Goal: Task Accomplishment & Management: Manage account settings

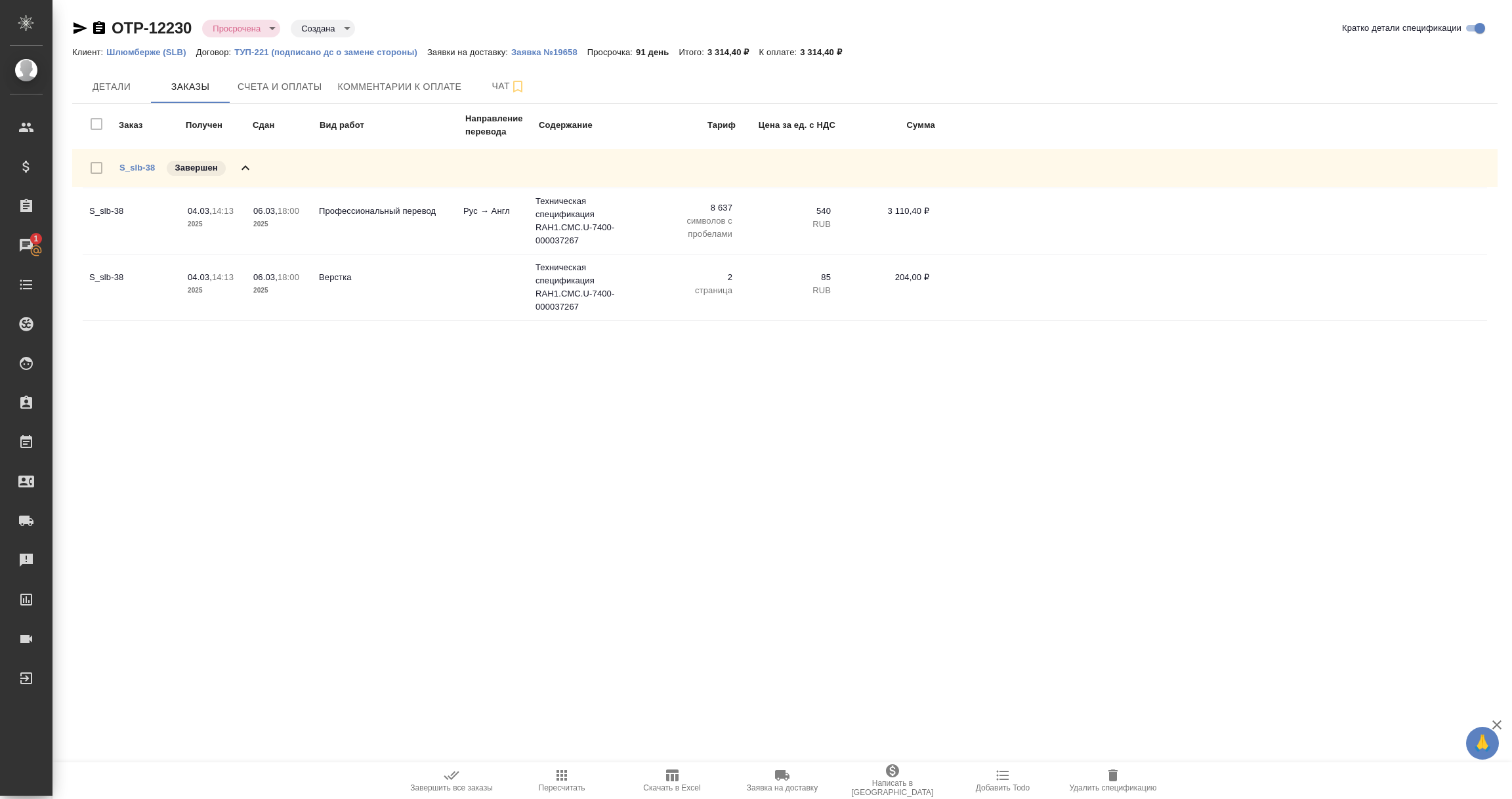
click at [135, 53] on p "Шлюмберже (SLB)" at bounding box center [151, 52] width 89 height 10
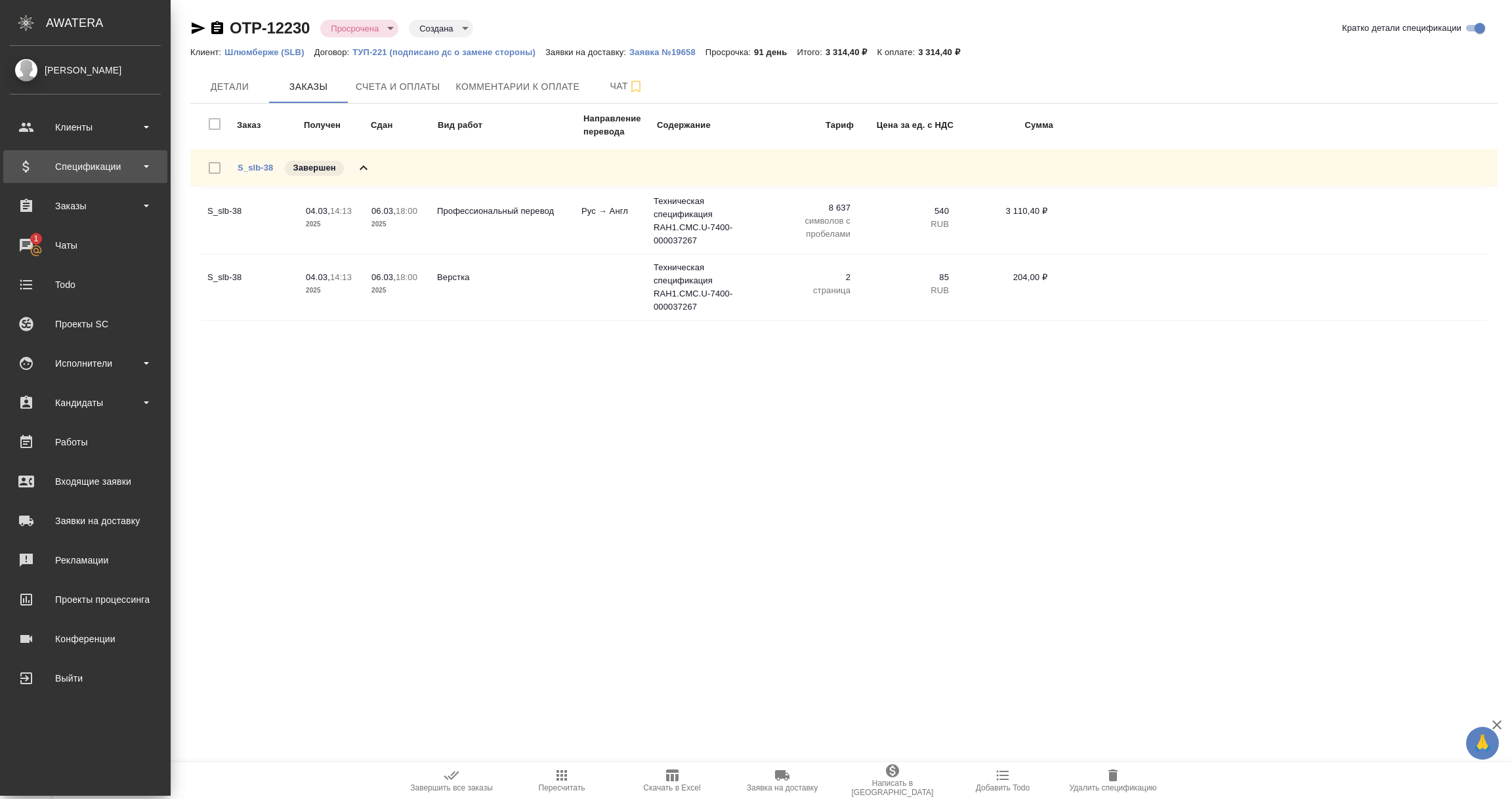
click at [62, 164] on div "Спецификации" at bounding box center [86, 167] width 151 height 20
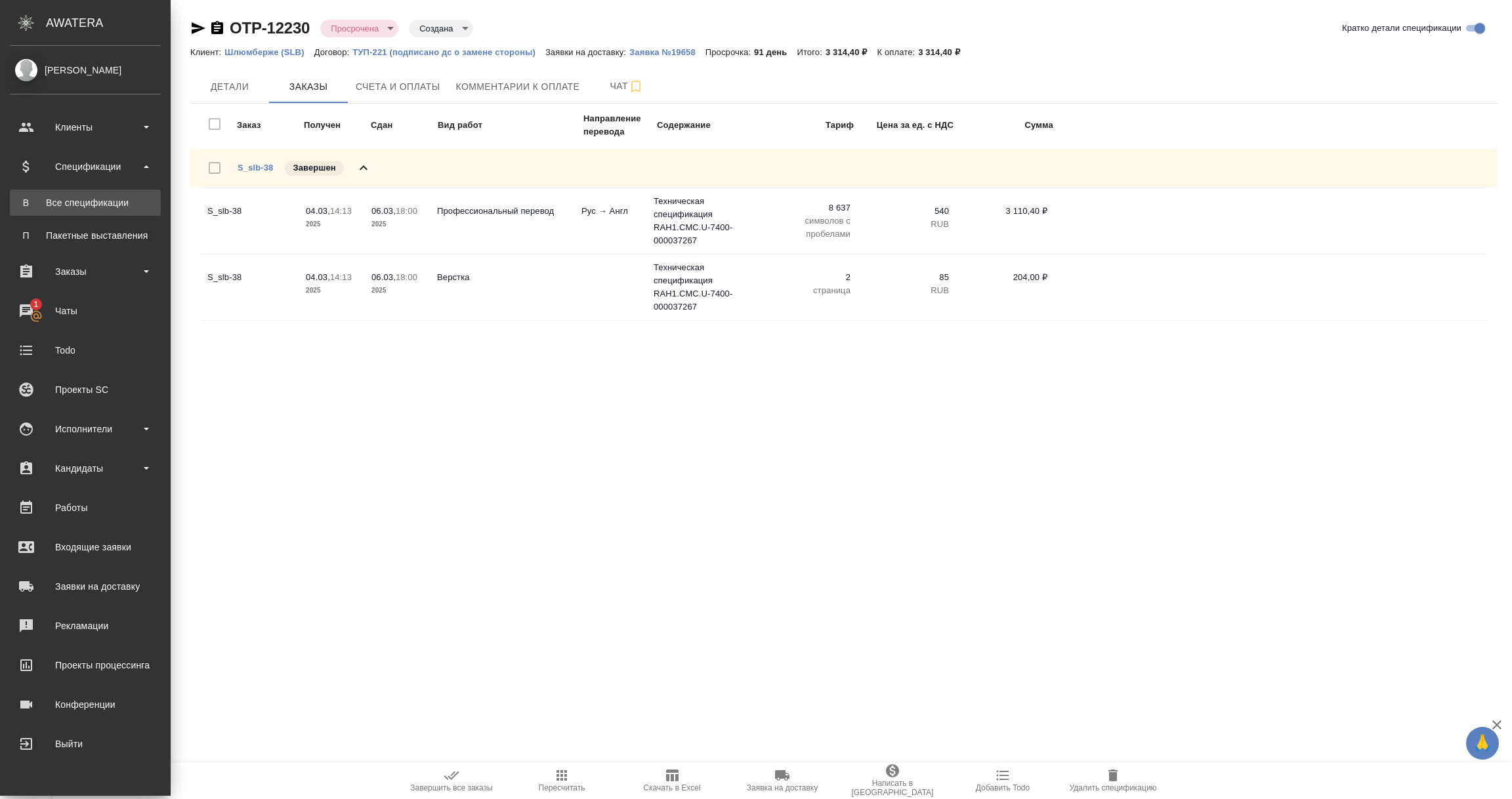
click at [62, 196] on div "Все спецификации" at bounding box center [85, 202] width 138 height 13
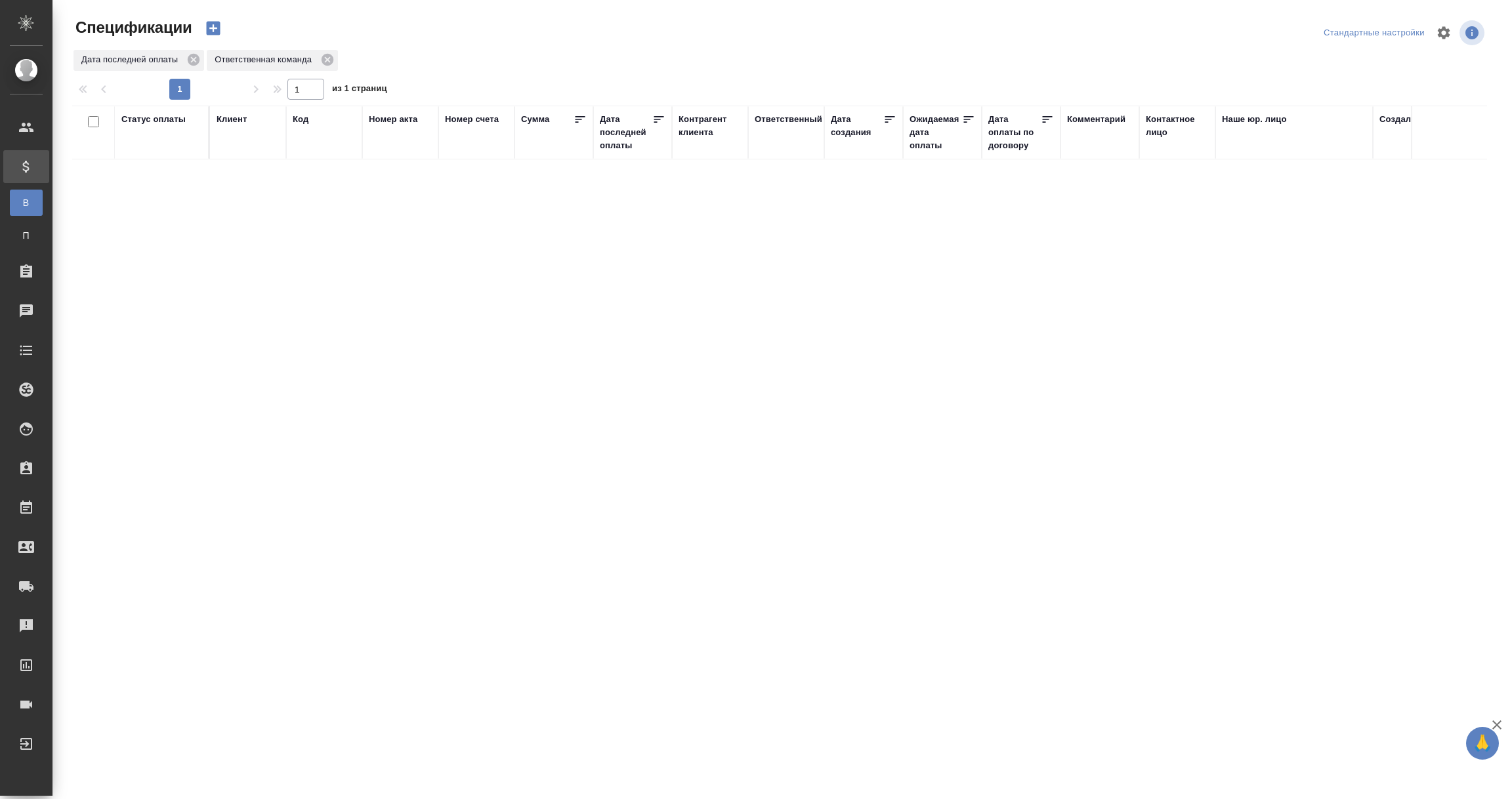
click at [621, 136] on div "Дата последней оплаты" at bounding box center [626, 132] width 52 height 39
select select "8"
click at [639, 164] on input "1.09-2.09" at bounding box center [636, 166] width 58 height 19
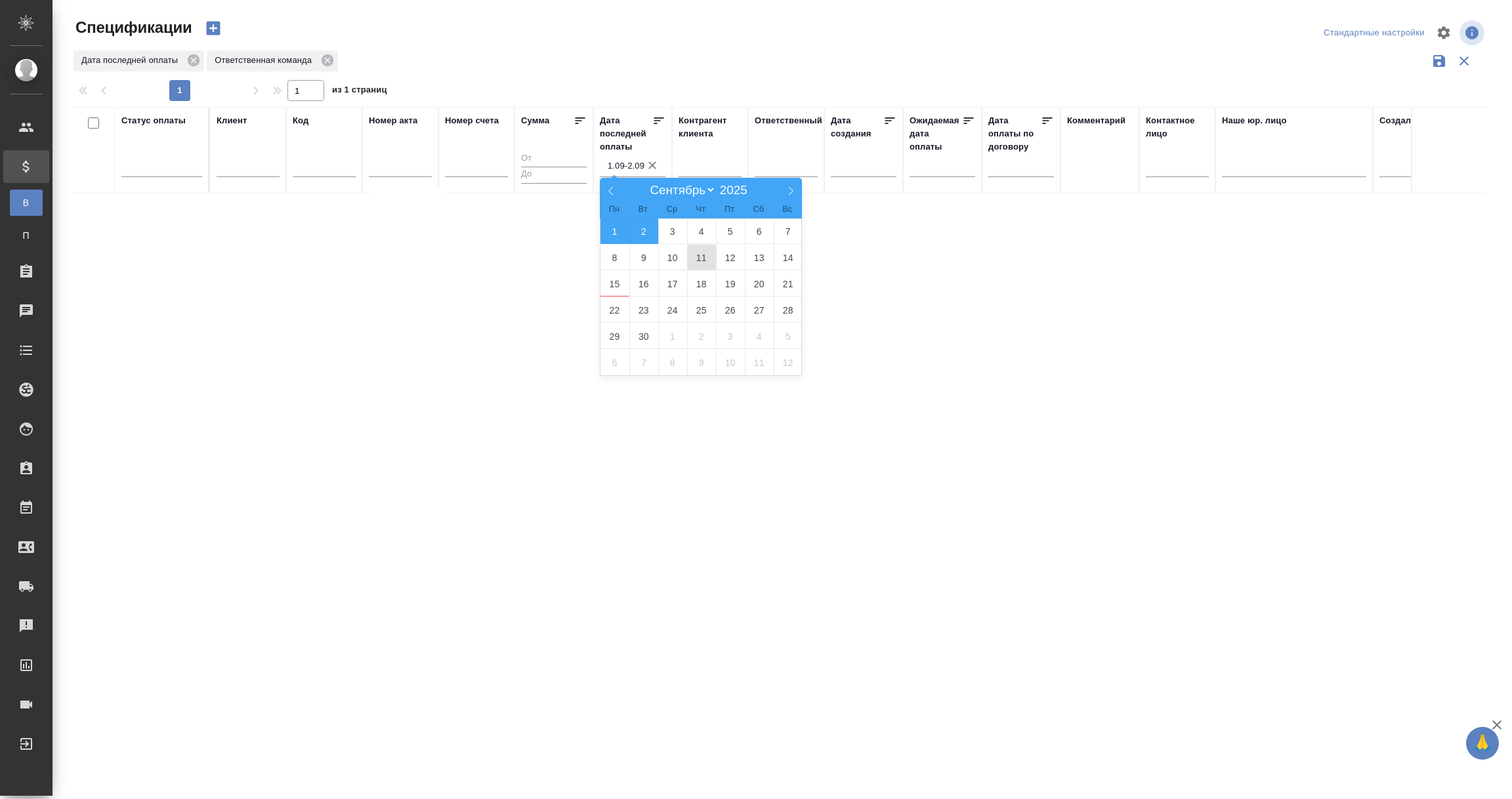
click at [703, 261] on span "11" at bounding box center [701, 257] width 29 height 25
click at [724, 261] on span "12" at bounding box center [730, 257] width 29 height 25
type div "2025-09-10T21:00:00.000Z — 2025-09-11T21:00:00.000Z"
type input "11.09-12.09"
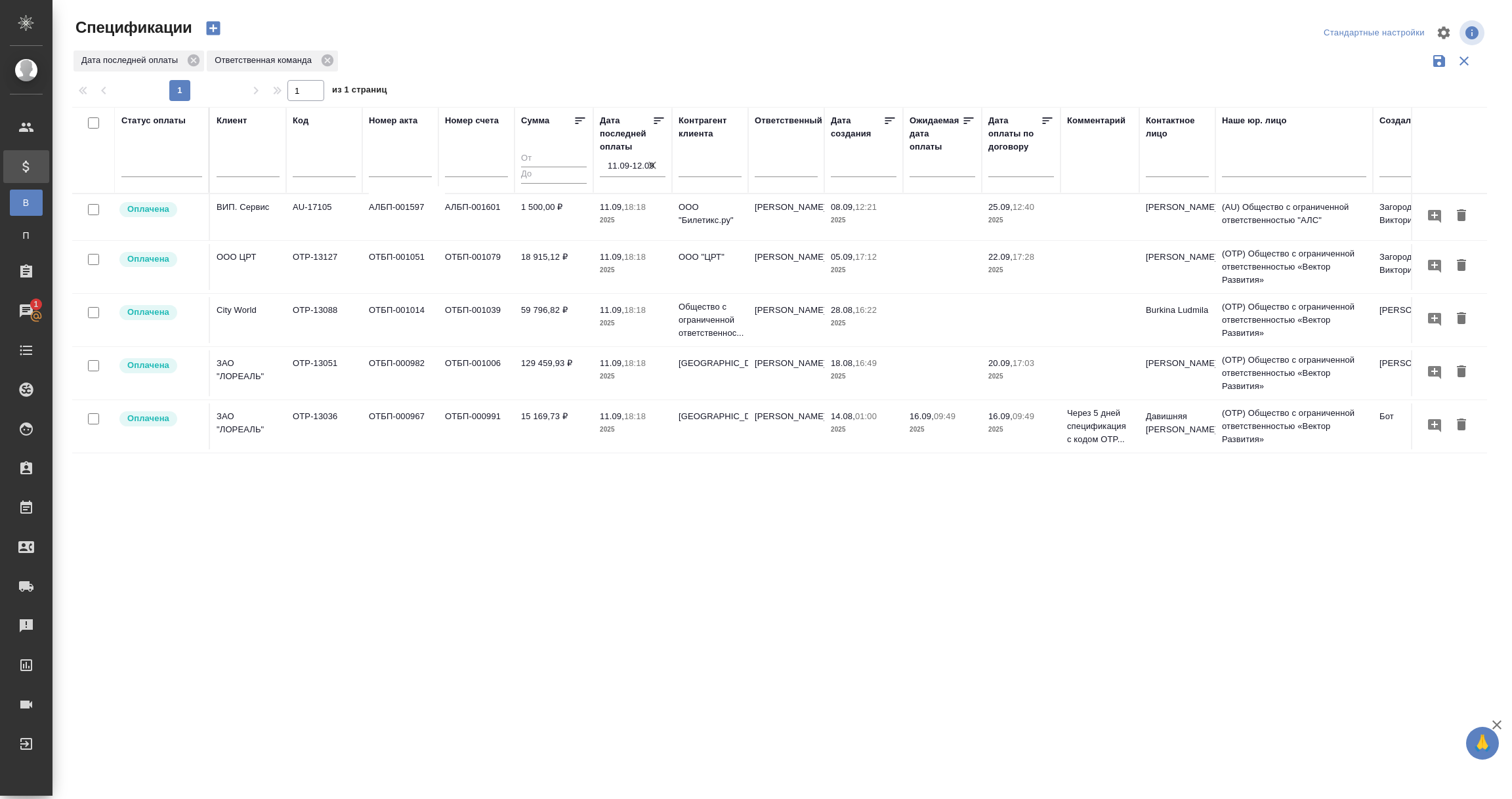
click at [623, 160] on input "11.09-12.09" at bounding box center [636, 166] width 58 height 19
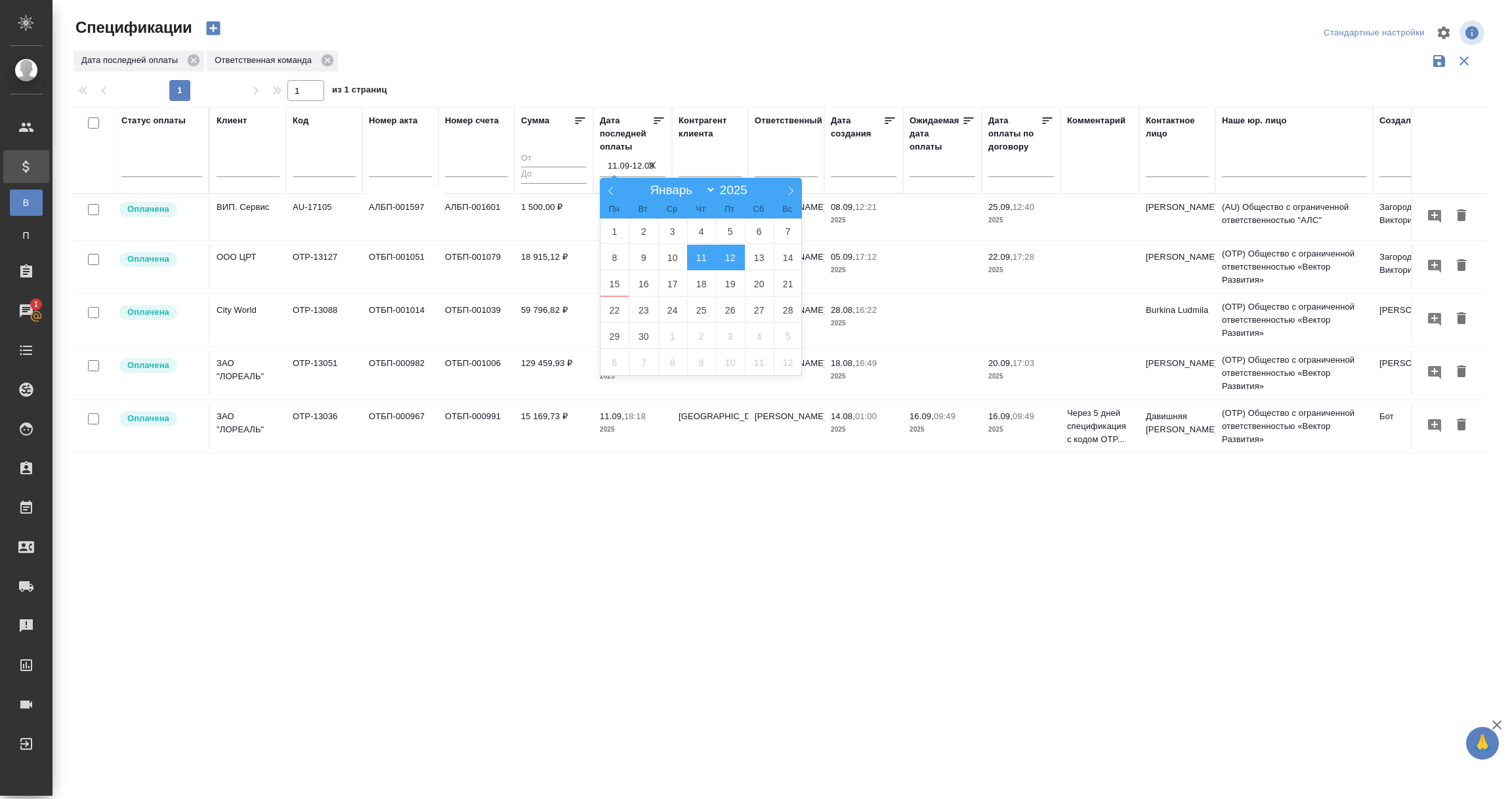
click at [731, 258] on span "12" at bounding box center [730, 257] width 29 height 25
click at [754, 263] on span "13" at bounding box center [758, 257] width 29 height 25
type div "2025-09-11T21:00:00.000Z — 2025-09-12T21:00:00.000Z"
type input "12.09-13.09"
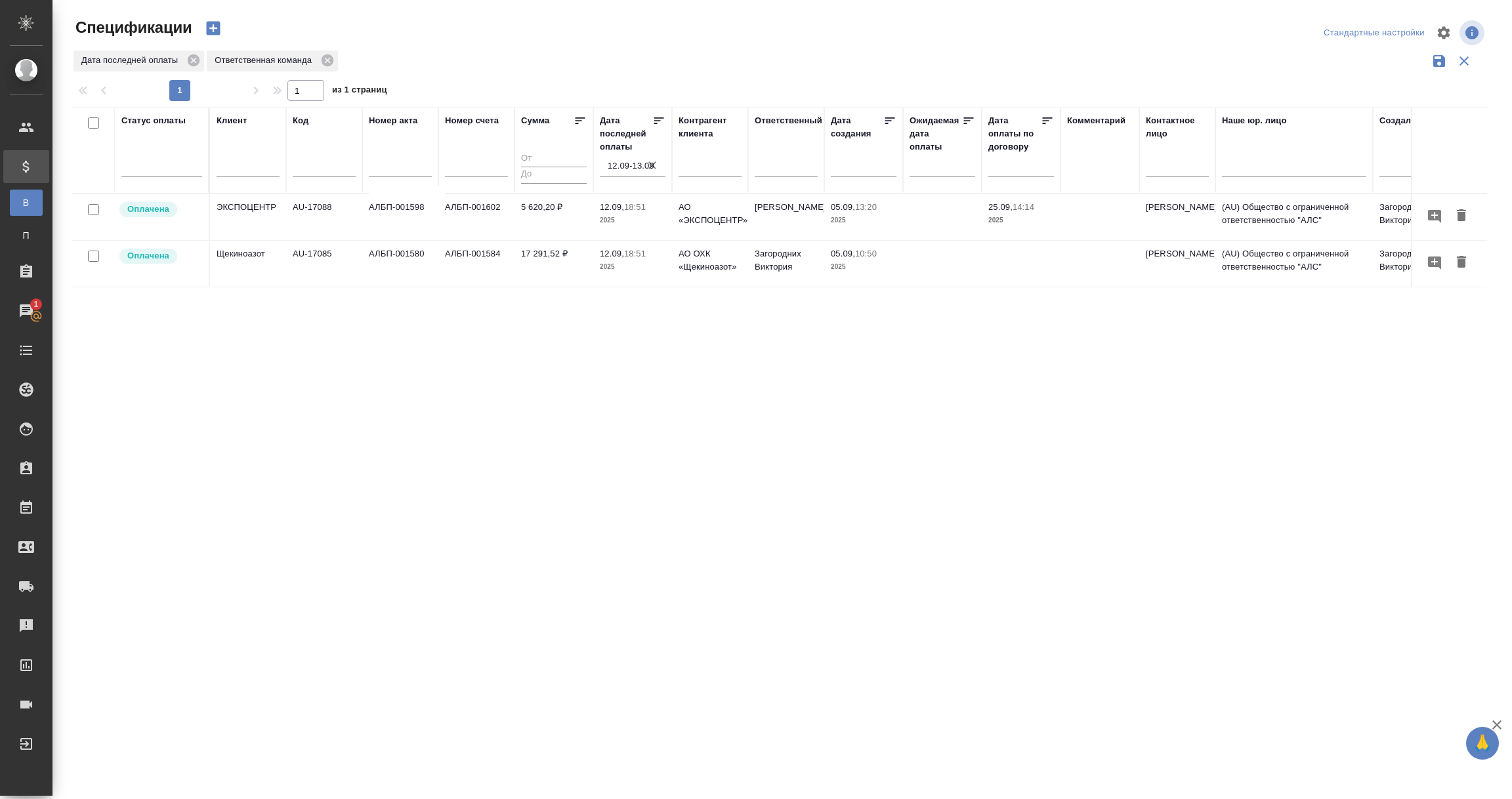
click at [613, 164] on input "12.09-13.09" at bounding box center [636, 166] width 58 height 19
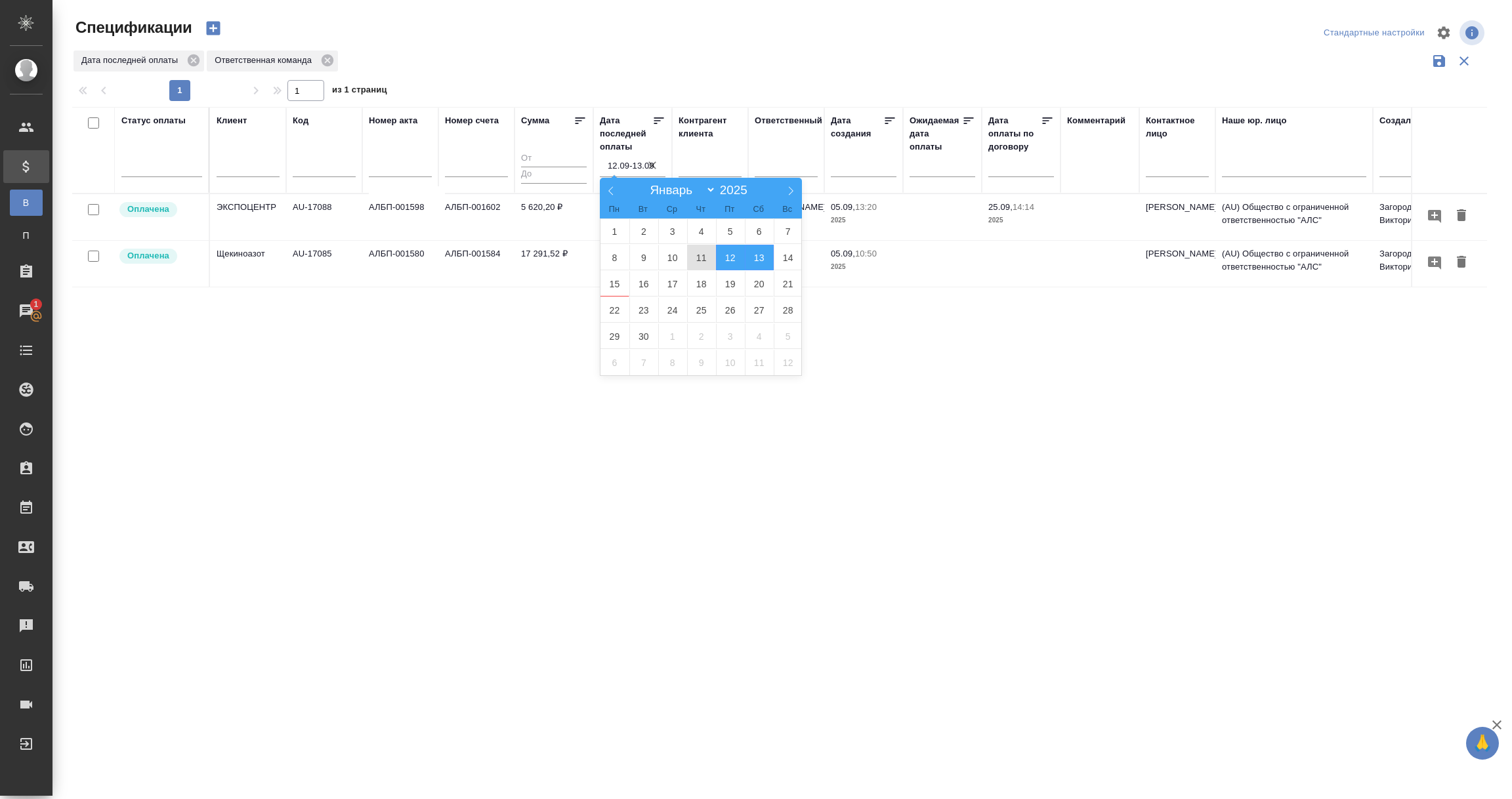
click at [701, 255] on span "11" at bounding box center [701, 257] width 29 height 25
click at [729, 258] on span "12" at bounding box center [730, 257] width 29 height 25
type div "2025-09-10T21:00:00.000Z — 2025-09-11T21:00:00.000Z"
type input "11.09-12.09"
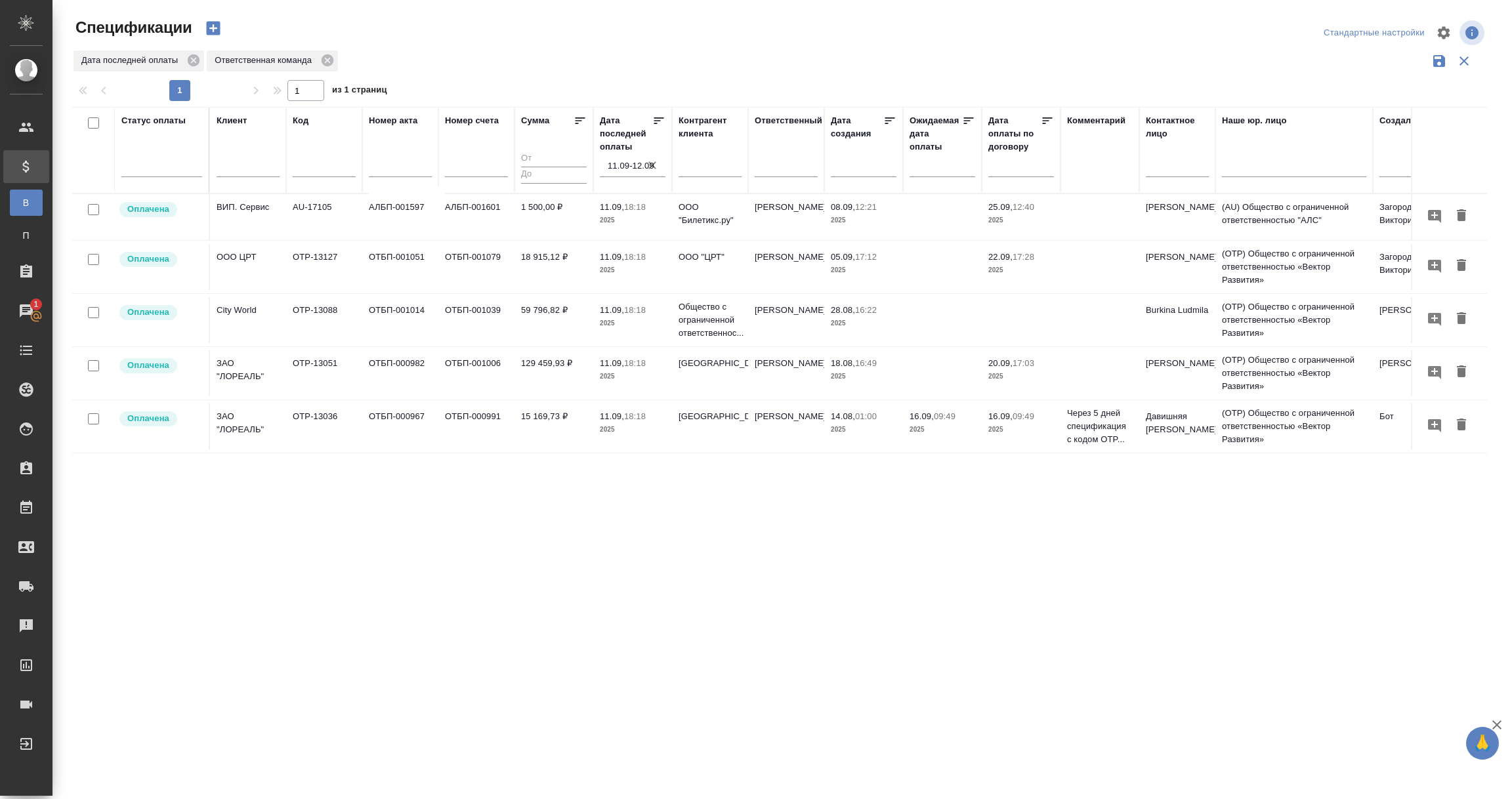
scroll to position [0, 288]
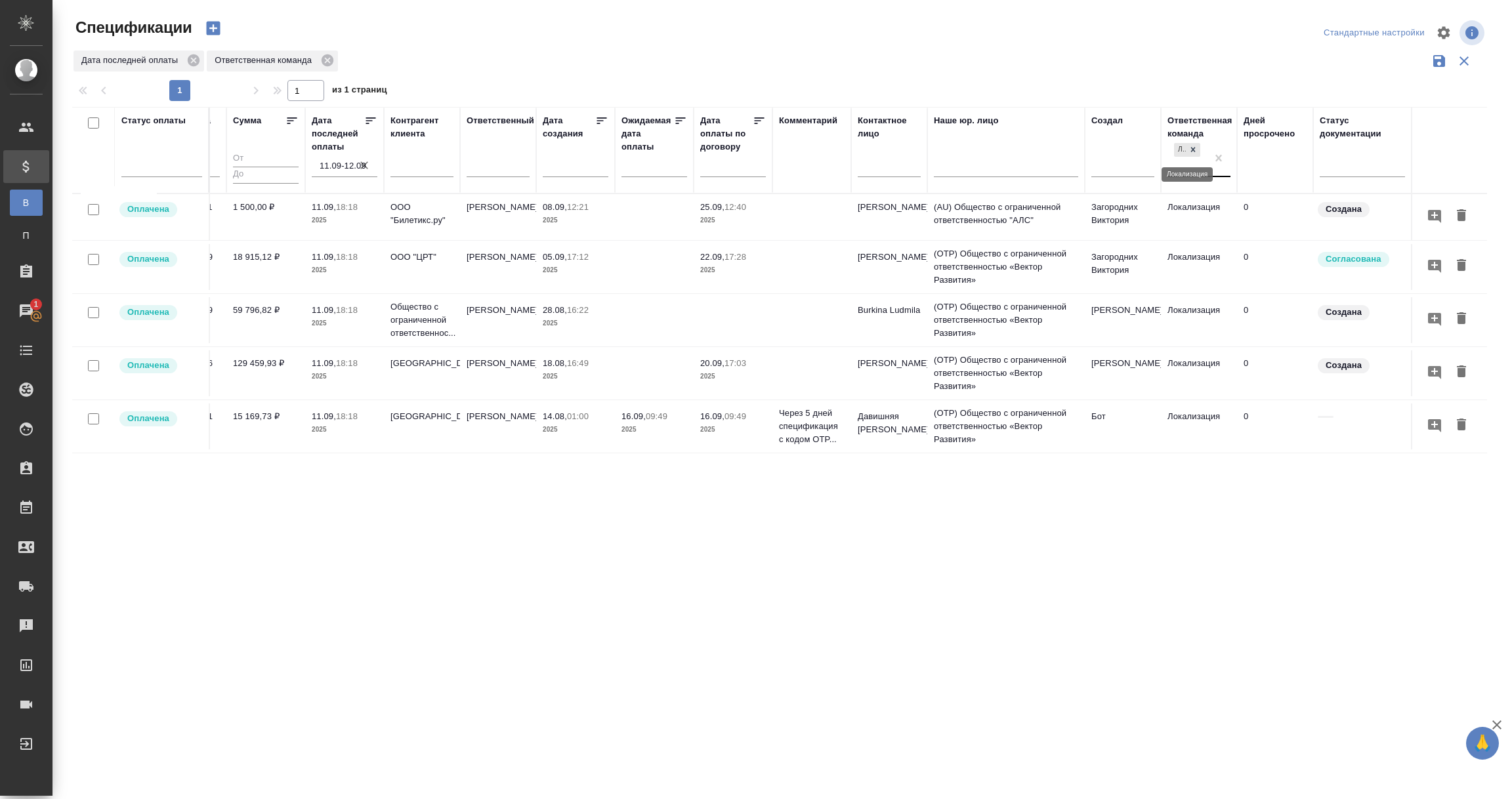
click at [1191, 151] on icon at bounding box center [1193, 150] width 5 height 5
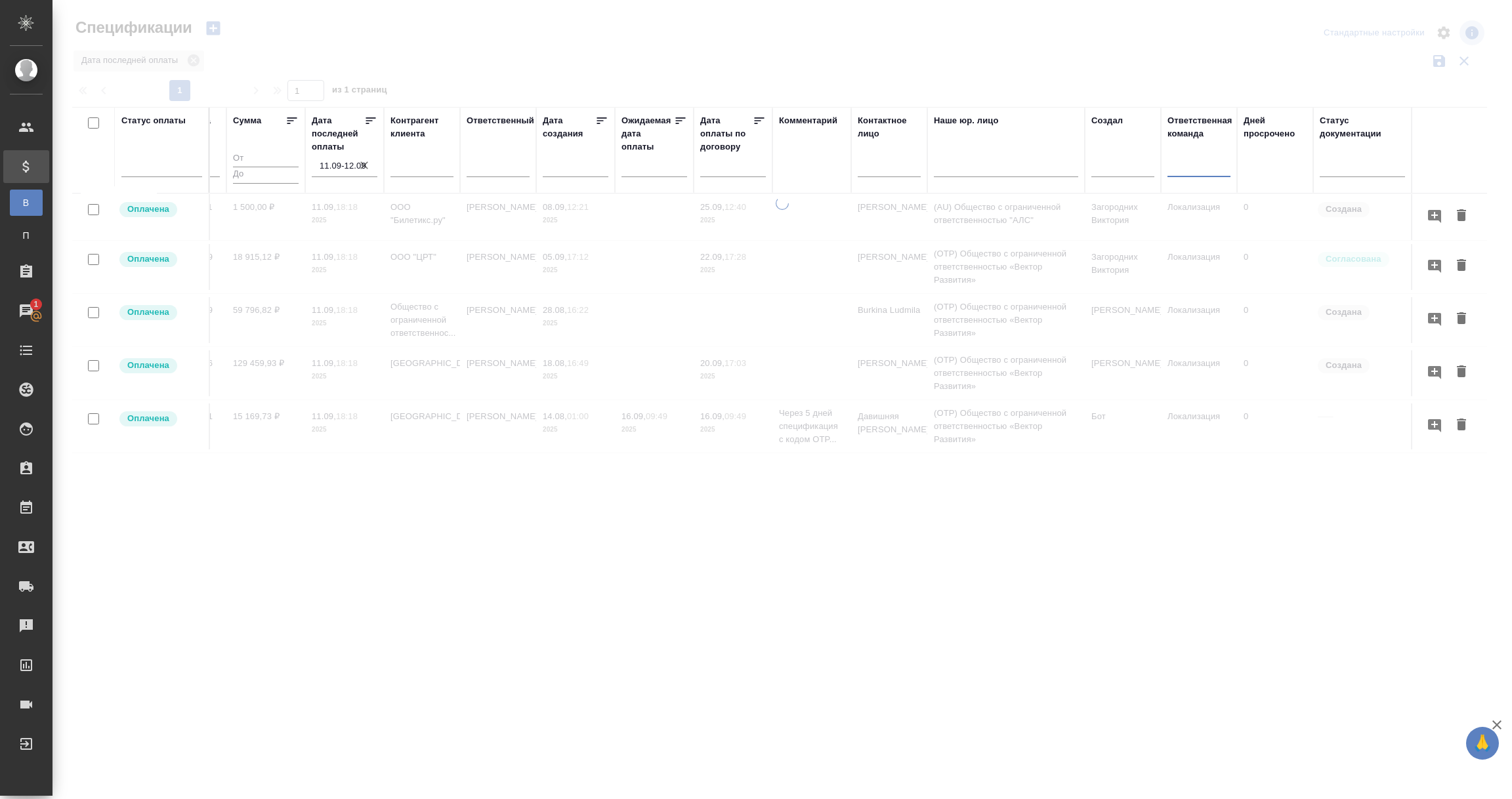
click at [1176, 167] on div at bounding box center [1199, 164] width 63 height 19
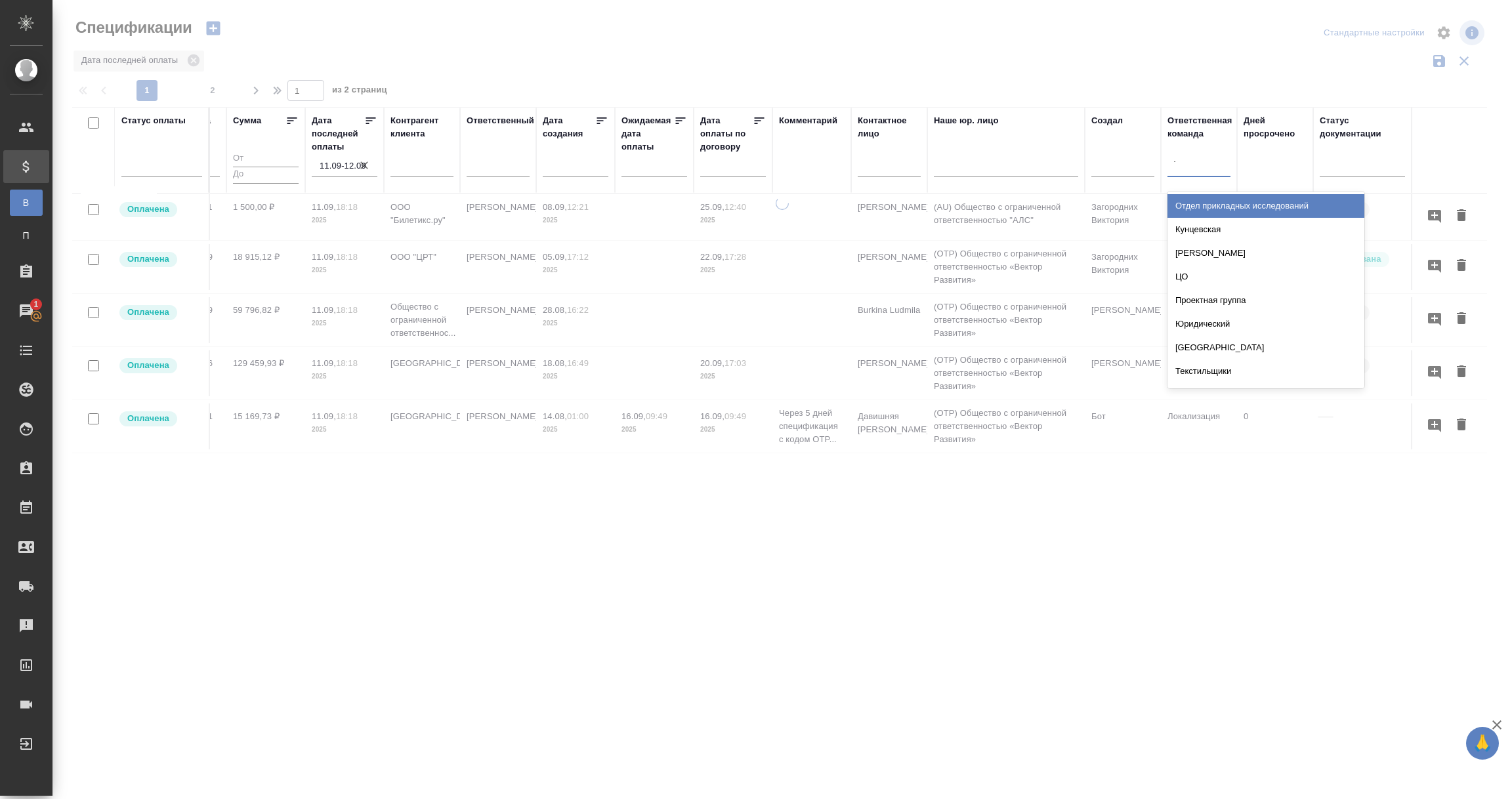
type input "тех"
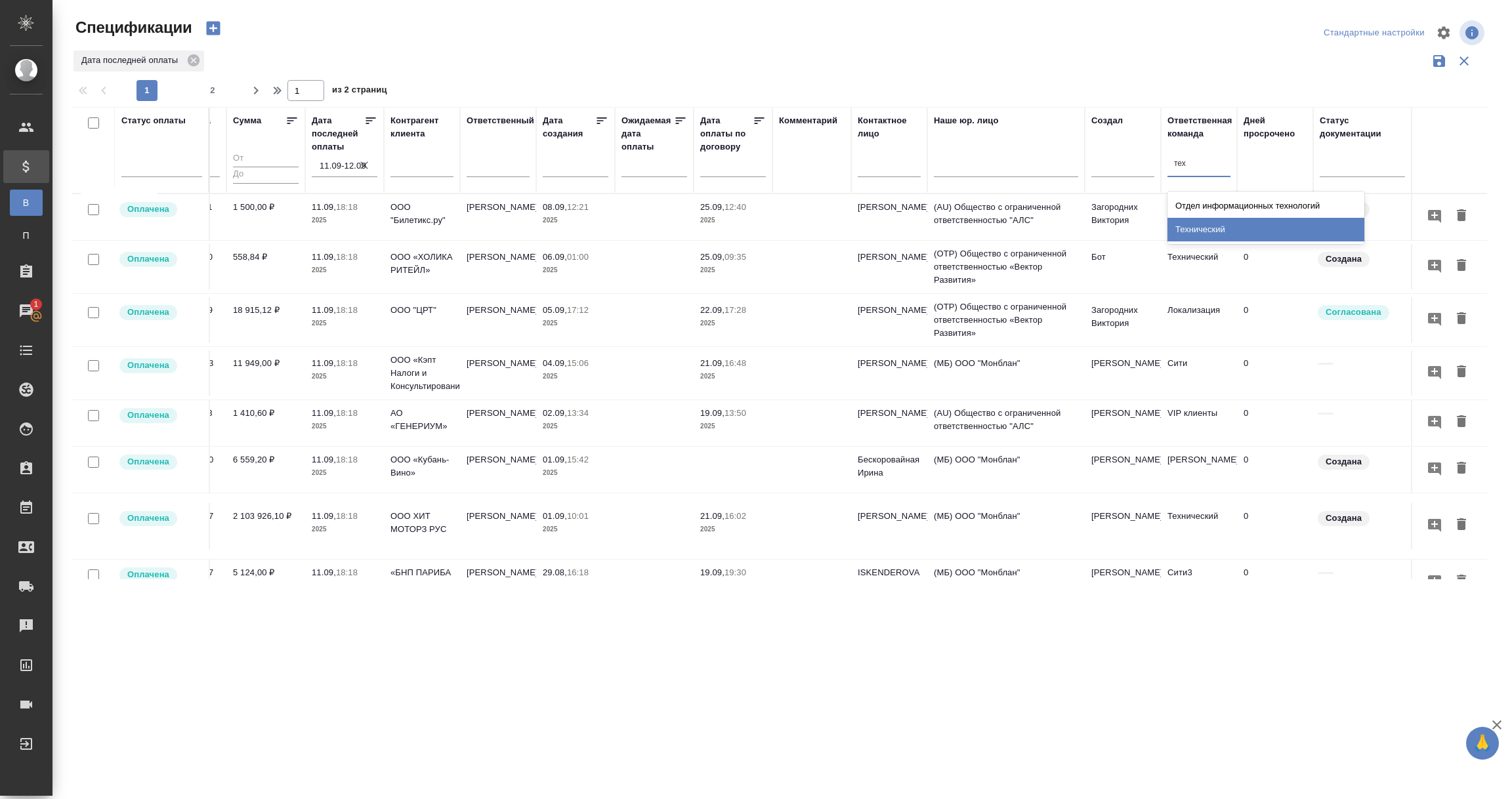
click at [1203, 226] on div "Технический" at bounding box center [1265, 229] width 197 height 24
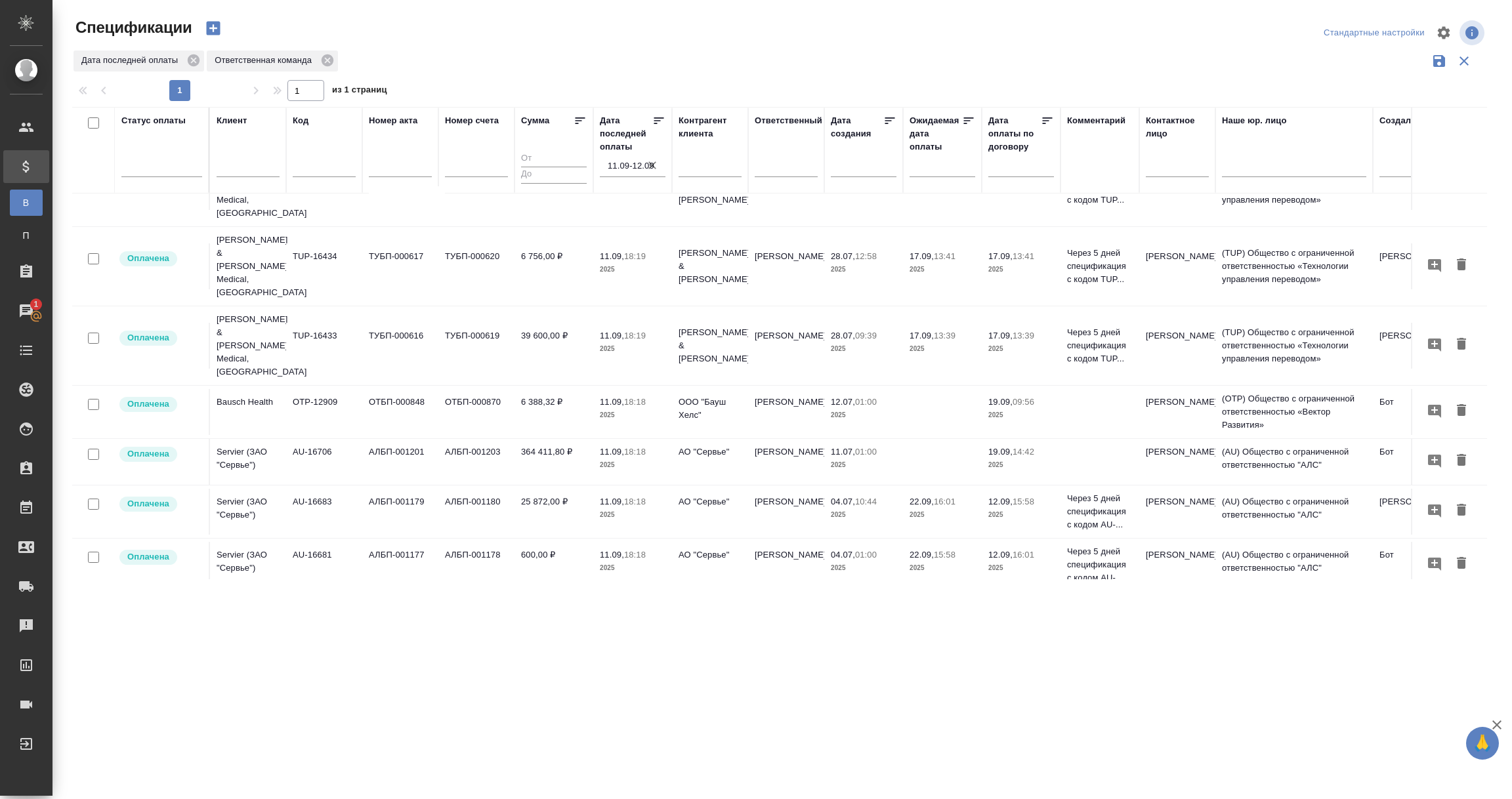
scroll to position [489, 0]
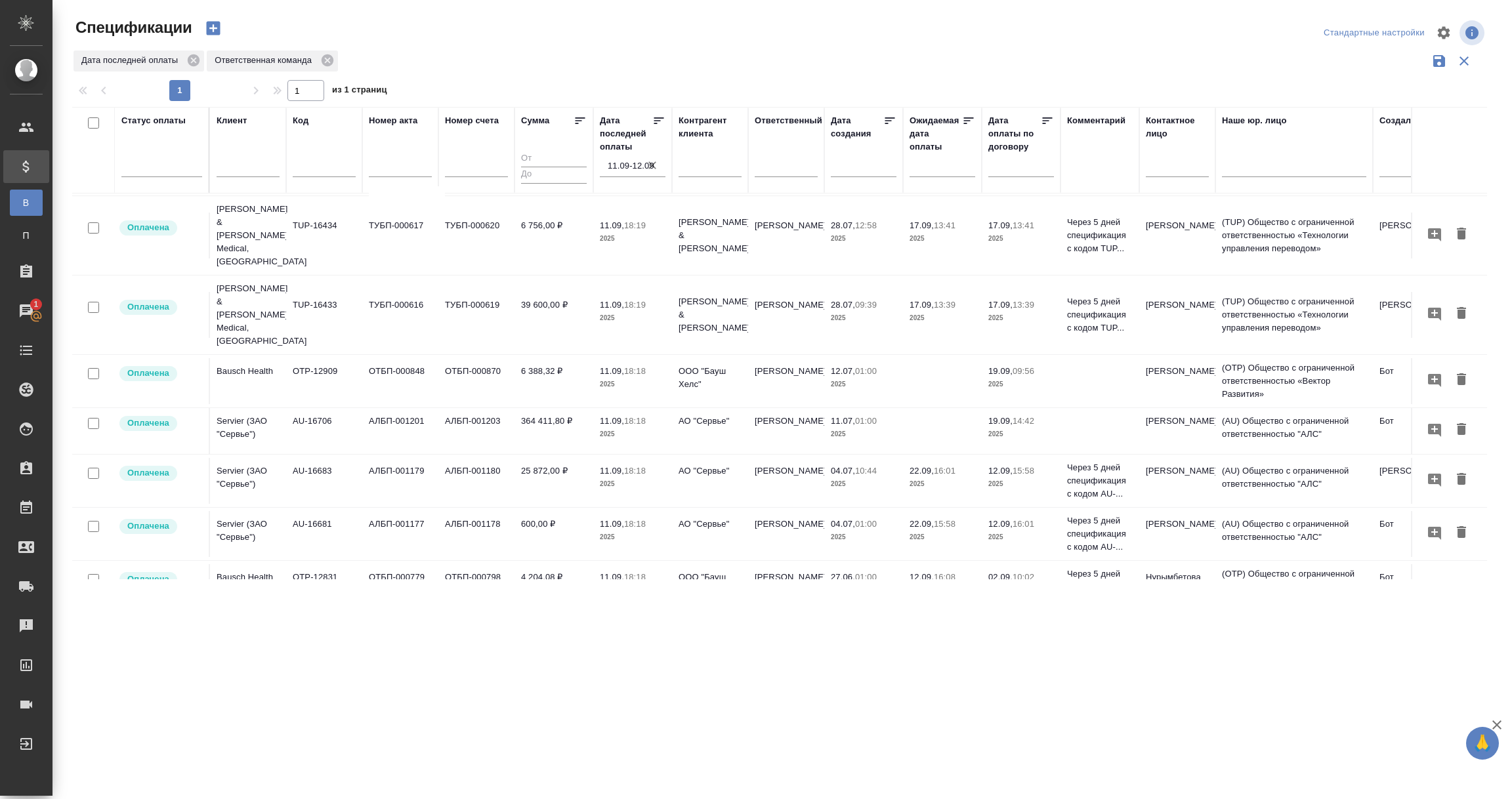
click at [636, 166] on input "11.09-12.09" at bounding box center [636, 166] width 58 height 19
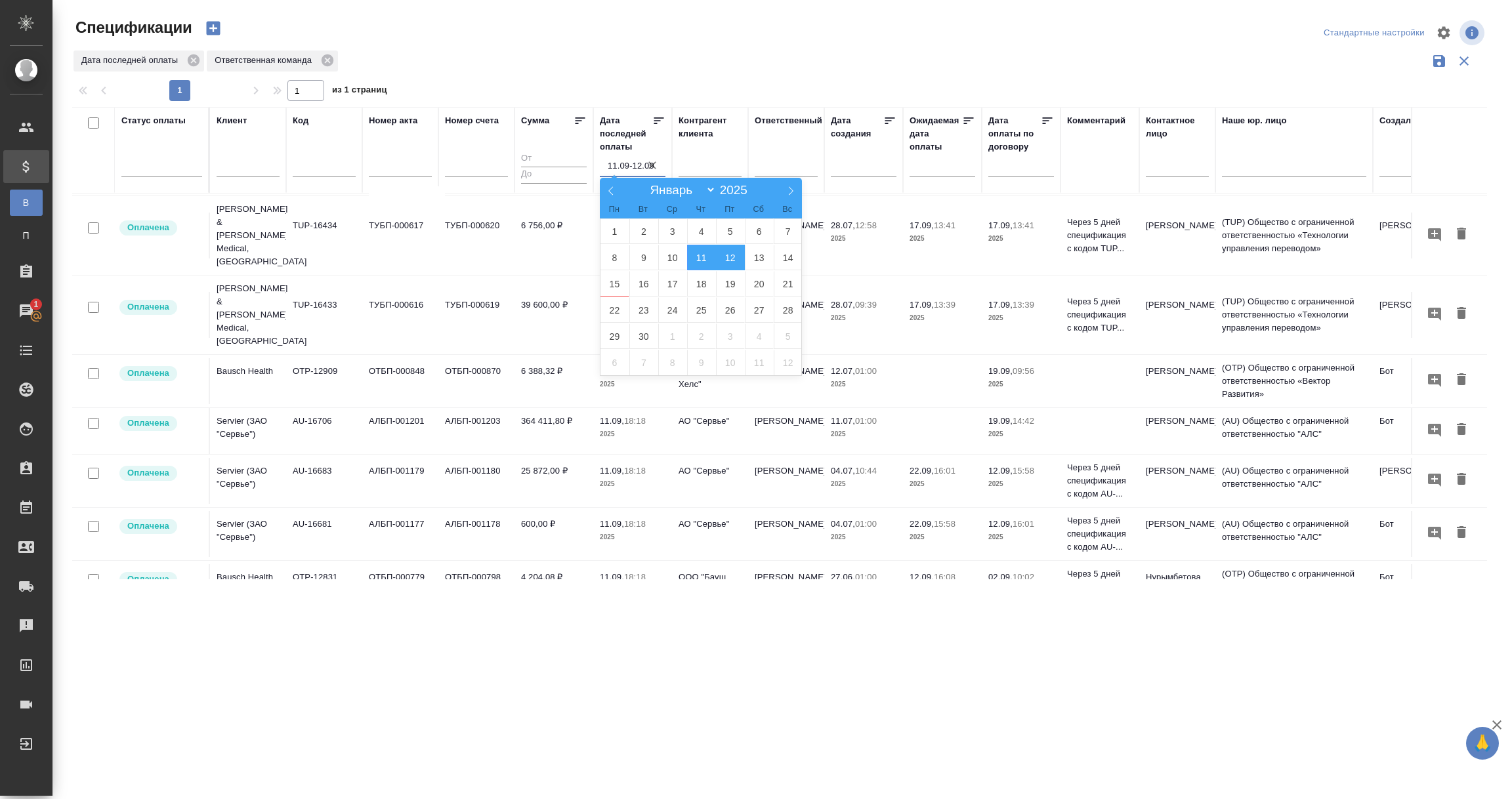
click at [733, 258] on span "12" at bounding box center [730, 257] width 29 height 25
click at [754, 255] on span "13" at bounding box center [758, 257] width 29 height 25
type div "2025-09-11T21:00:00.000Z — 2025-09-12T21:00:00.000Z"
type input "12.09-13.09"
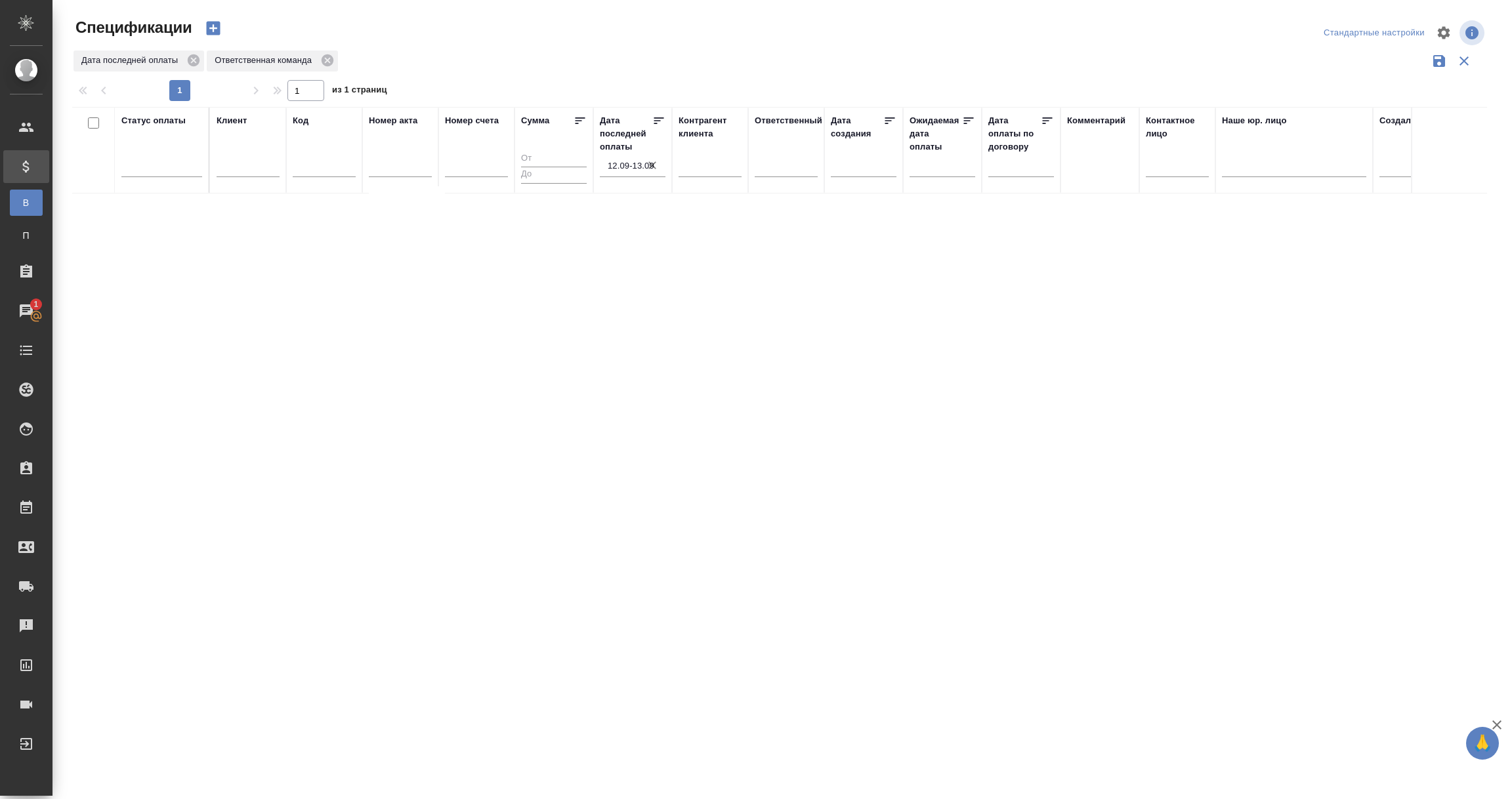
scroll to position [0, 0]
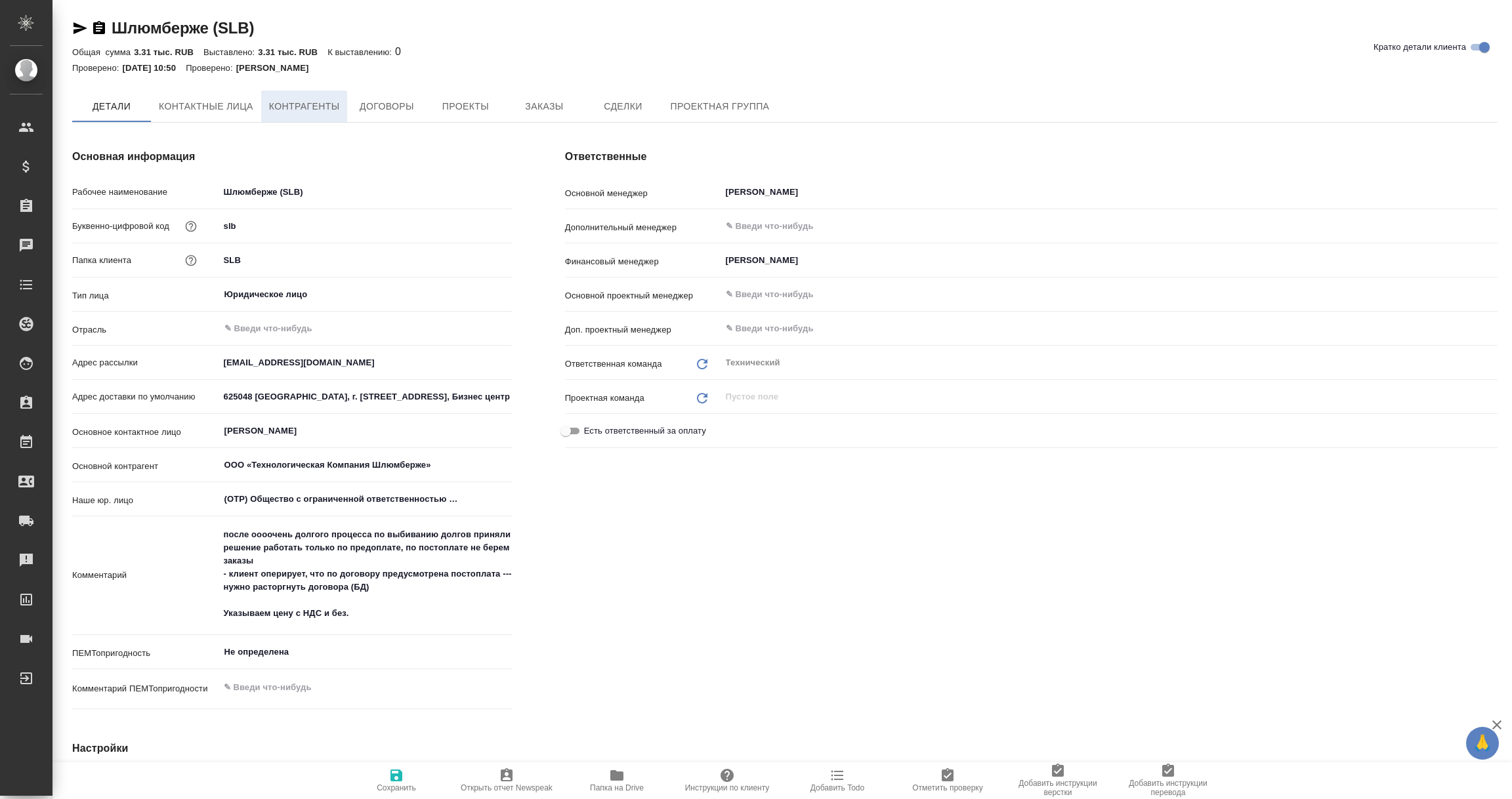
type textarea "x"
click at [340, 111] on button "Контрагенты" at bounding box center [305, 106] width 86 height 32
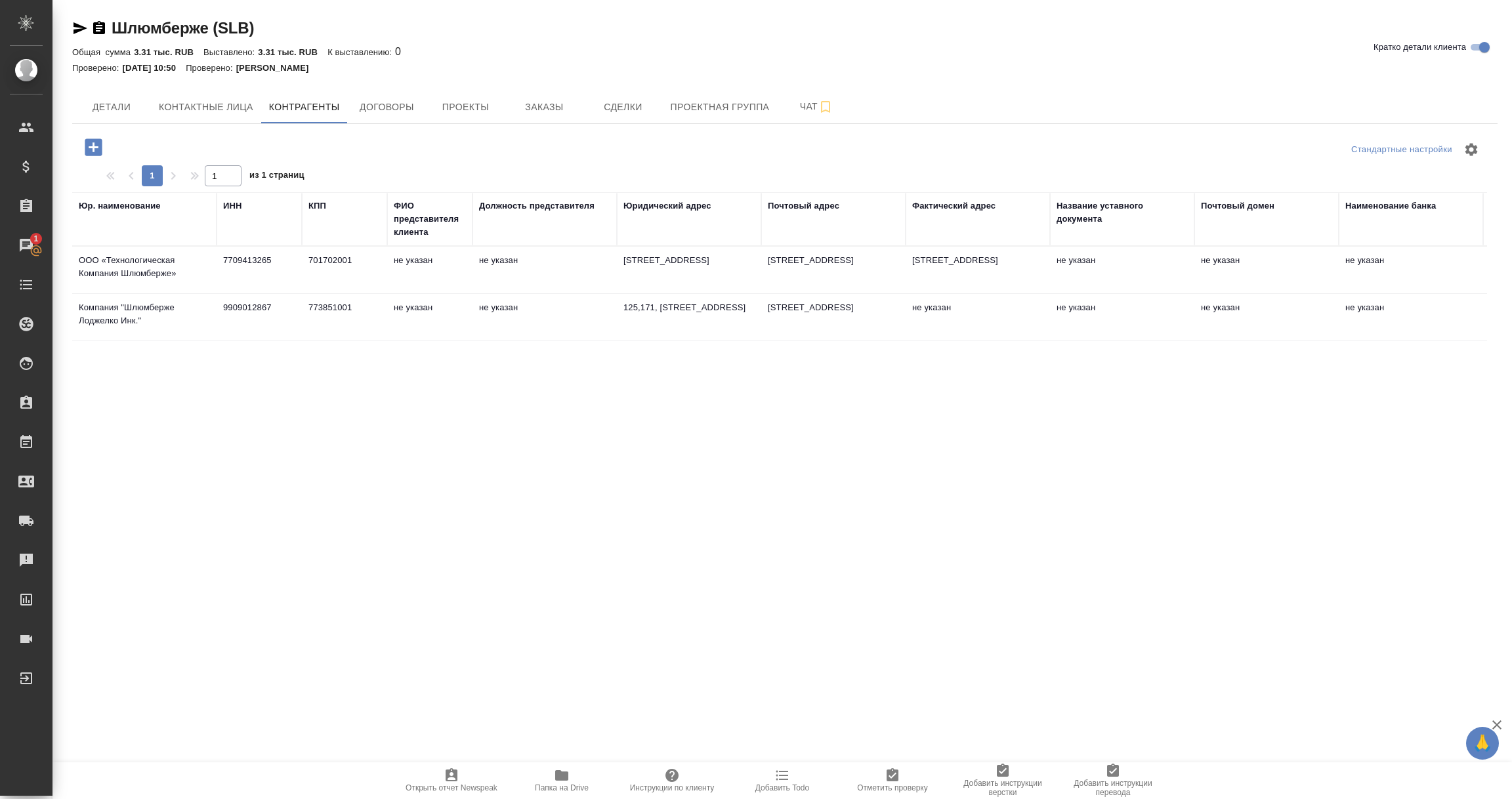
click at [137, 312] on td "Компания "Шлюмберже Лоджелко Инк."" at bounding box center [144, 318] width 144 height 46
type textarea "Компания "Шлюмберже Лоджелко Инк.""
type input "9909012867"
type input "773851001"
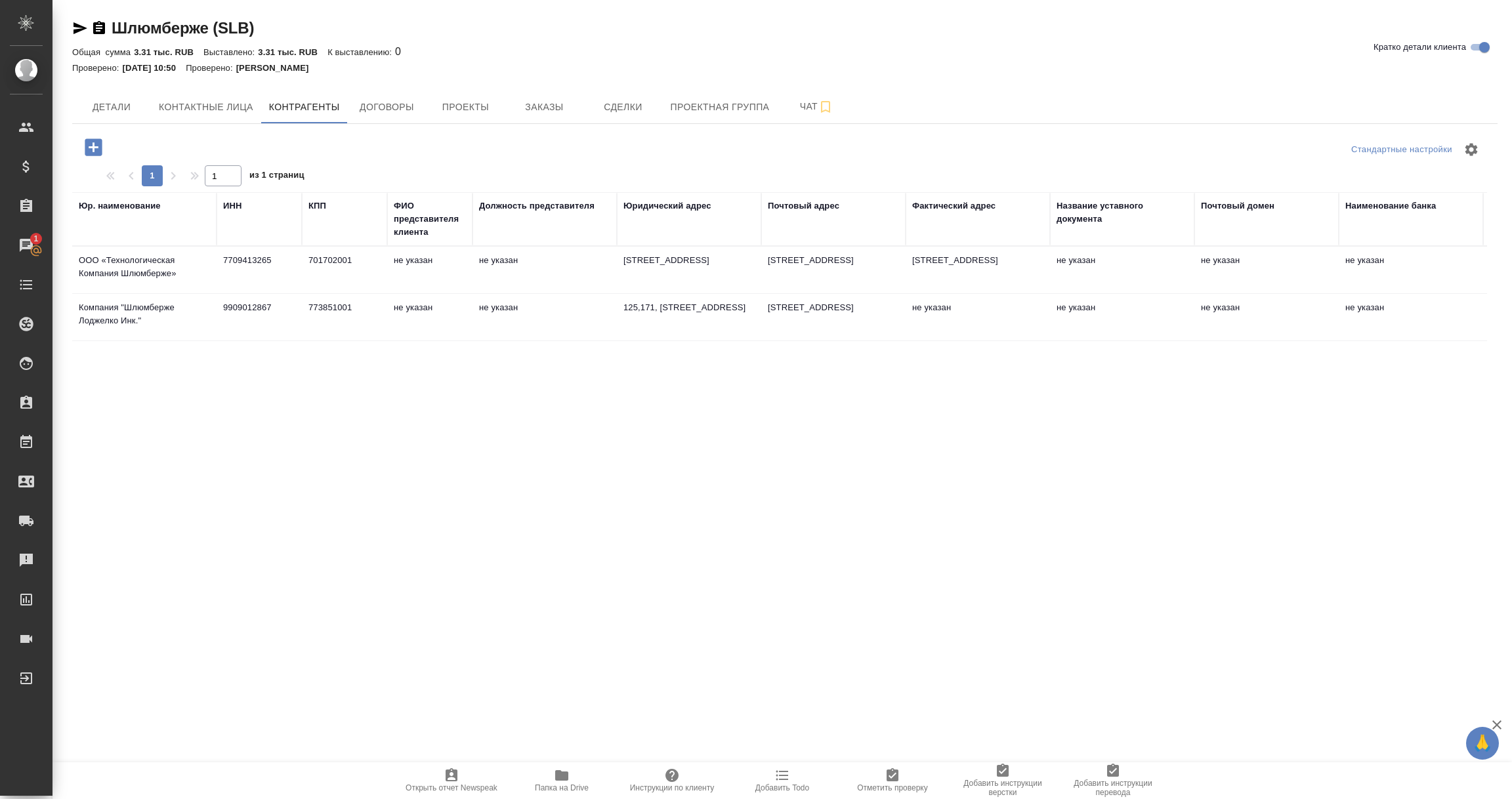
type textarea "125,171, Россия, г. Москва, Ленинградское шоссе, д.16, стр.3"
type textarea "625048, Россия, Тюменская обл., Тюмень, ул. 50 Лет Октября, д.14"
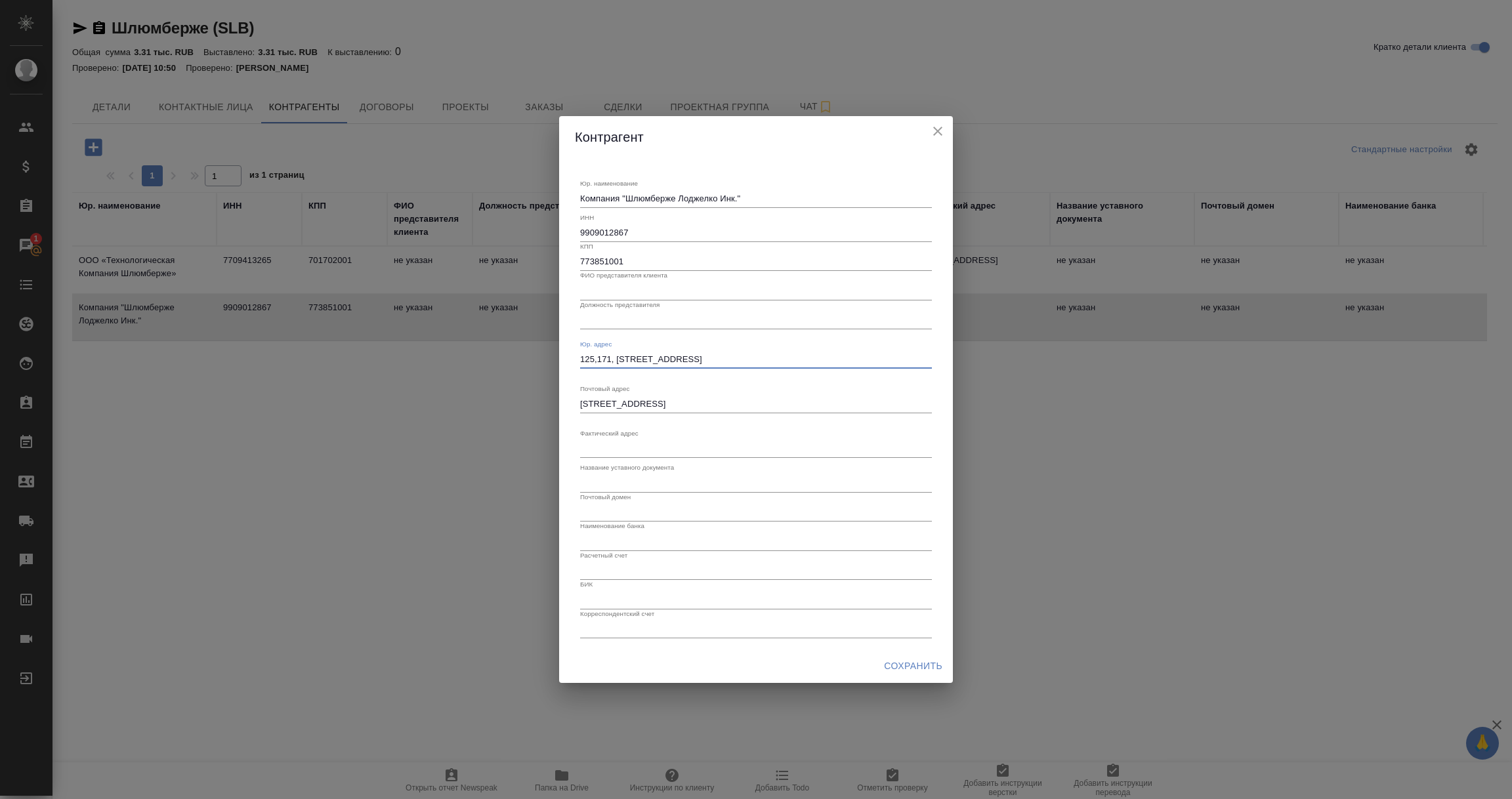
drag, startPoint x: 836, startPoint y: 356, endPoint x: 497, endPoint y: 359, distance: 339.0
click at [497, 359] on div "Контрагент Юр. наименование Компания "Шлюмберже Лоджелко Инк." x ИНН 9909012867…" at bounding box center [756, 400] width 1512 height 799
paste textarea "8, Калле Аквилино де ла Гуардиа, г. Панама, Республика Панама"
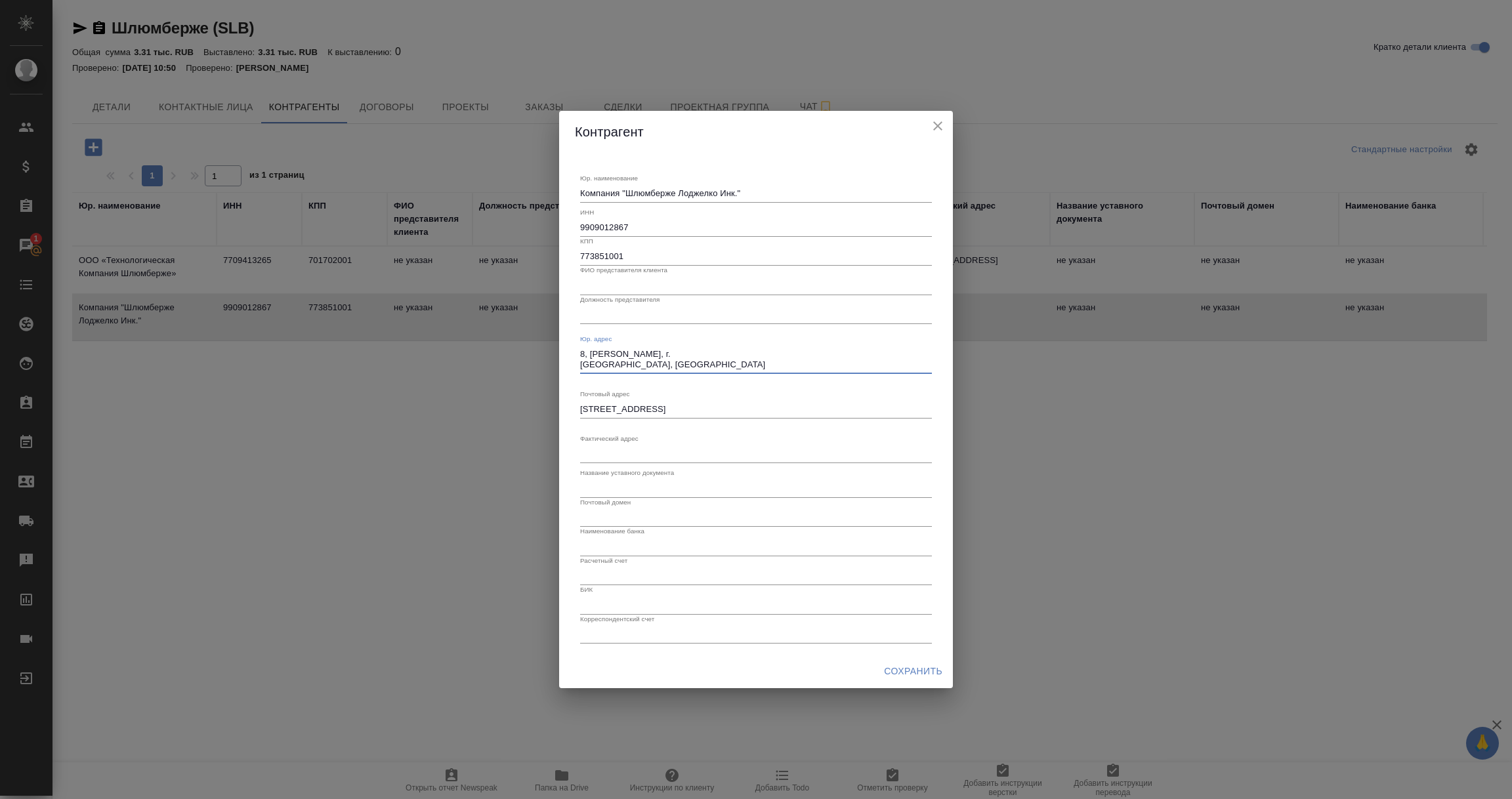
click at [581, 365] on textarea "8, Калле Аквилино де ла Гуардиа, г. Панама, Республика Панама" at bounding box center [756, 359] width 352 height 20
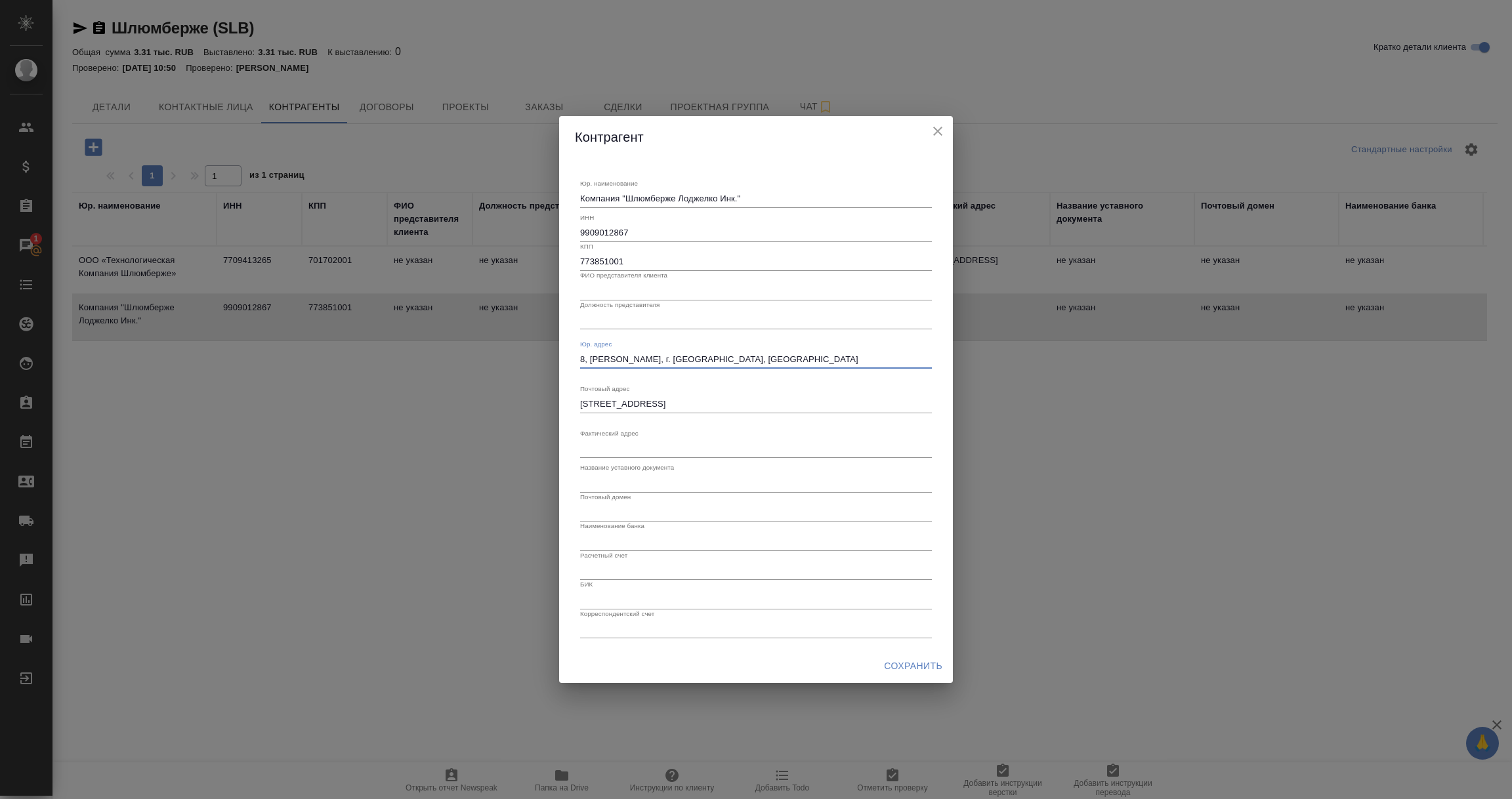
type textarea "8, Калле Аквилино де ла Гуардиа, г. Панама, Республика Панама"
drag, startPoint x: 861, startPoint y: 400, endPoint x: 586, endPoint y: 405, distance: 275.0
click at [586, 405] on textarea "625048, Россия, Тюменская обл., Тюмень, ул. 50 Лет Октября, д.14" at bounding box center [756, 403] width 352 height 10
paste textarea "юменская область, г Тюмень, ул 50 лет Октября, д."
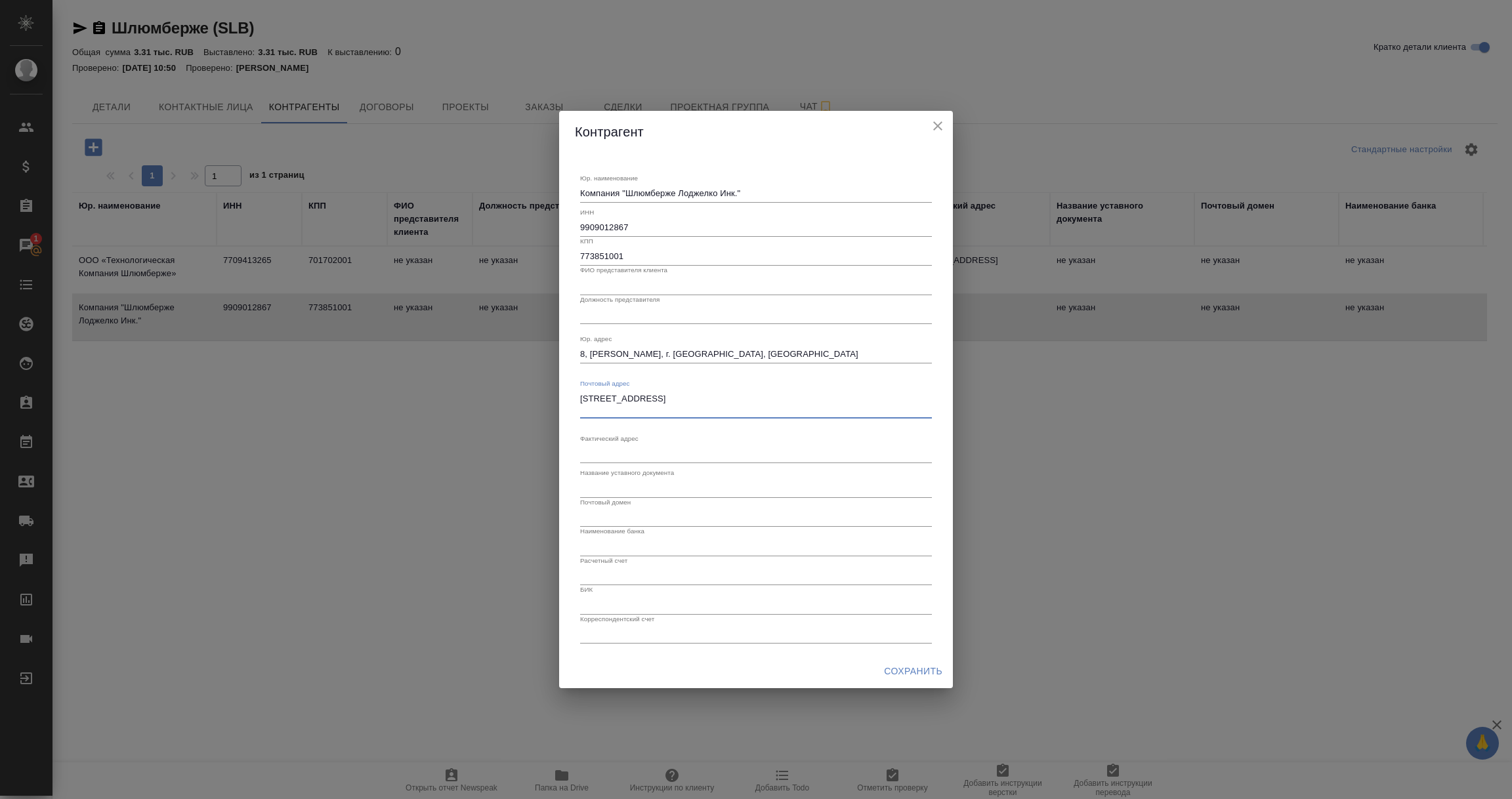
click at [581, 412] on textarea "625048, Тюменская область, г Тюмень, ул 50 лет Октября, д. 14" at bounding box center [756, 403] width 352 height 20
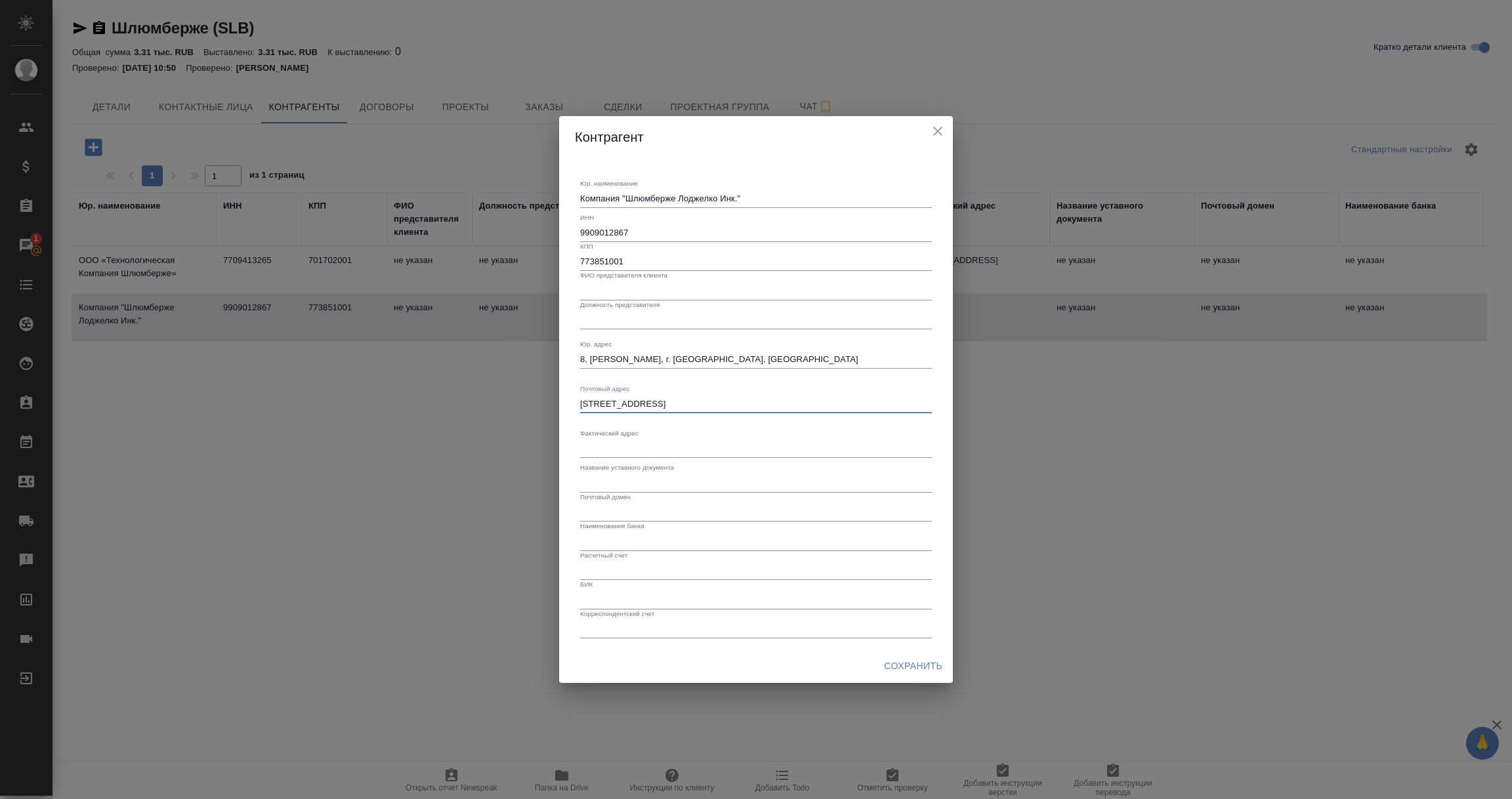
type textarea "625048, Тюменская область, г Тюмень, ул 50 лет Октября, д. 14"
click at [905, 669] on span "Сохранить" at bounding box center [913, 666] width 59 height 16
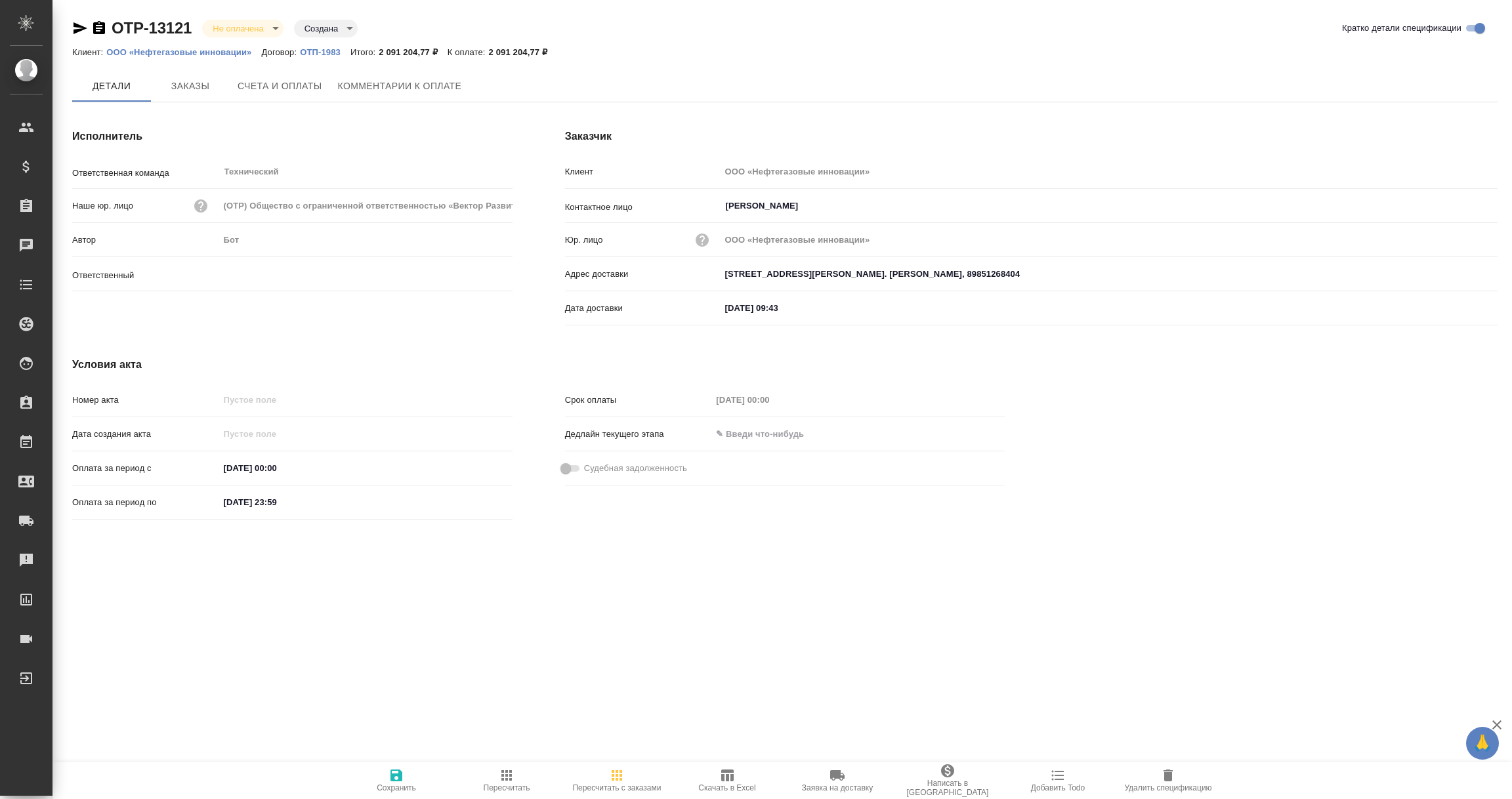
type input "[PERSON_NAME]"
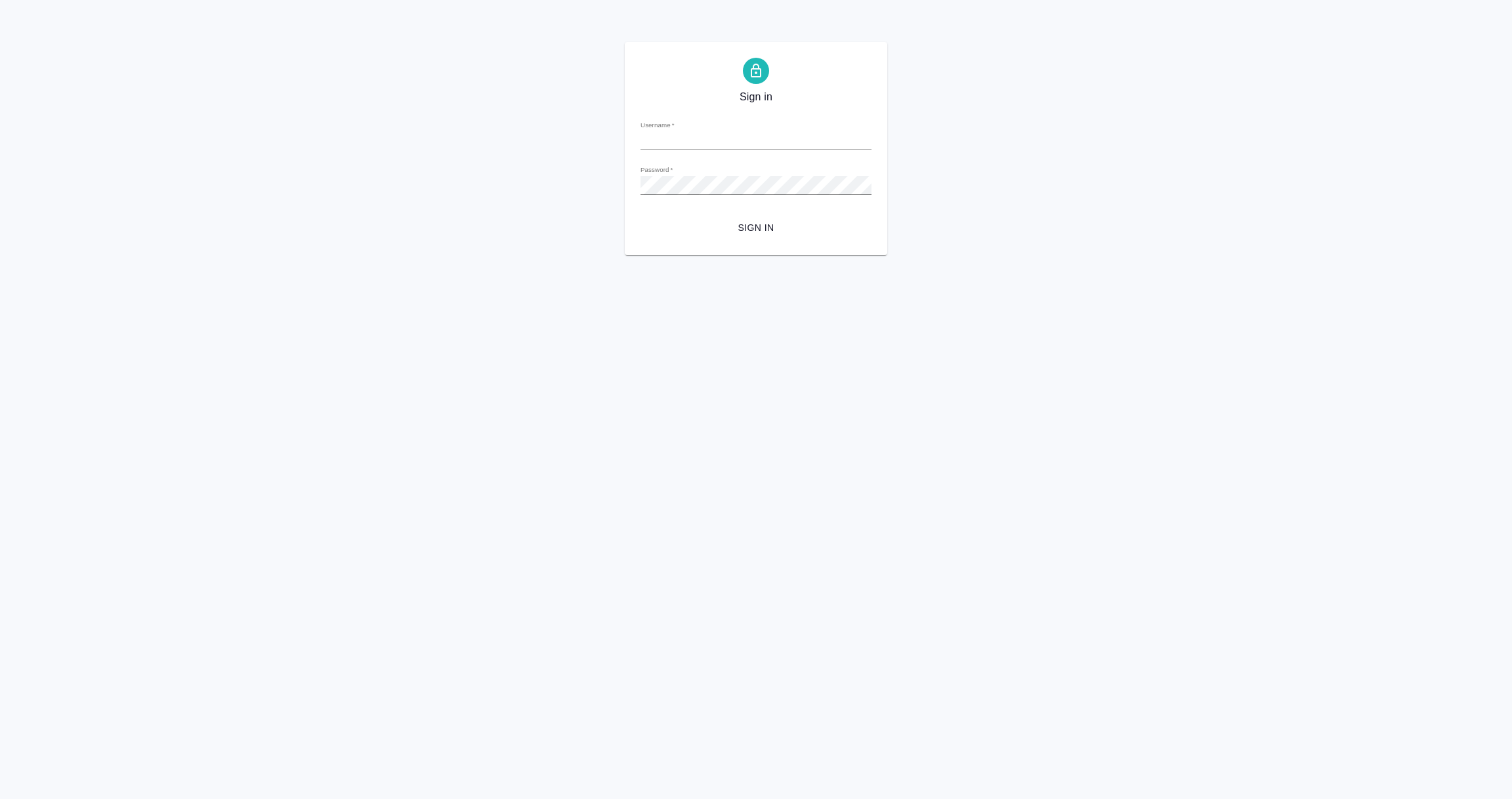
type input "e.vorobyova@awatera.com"
click at [759, 233] on span "Sign in" at bounding box center [756, 228] width 210 height 16
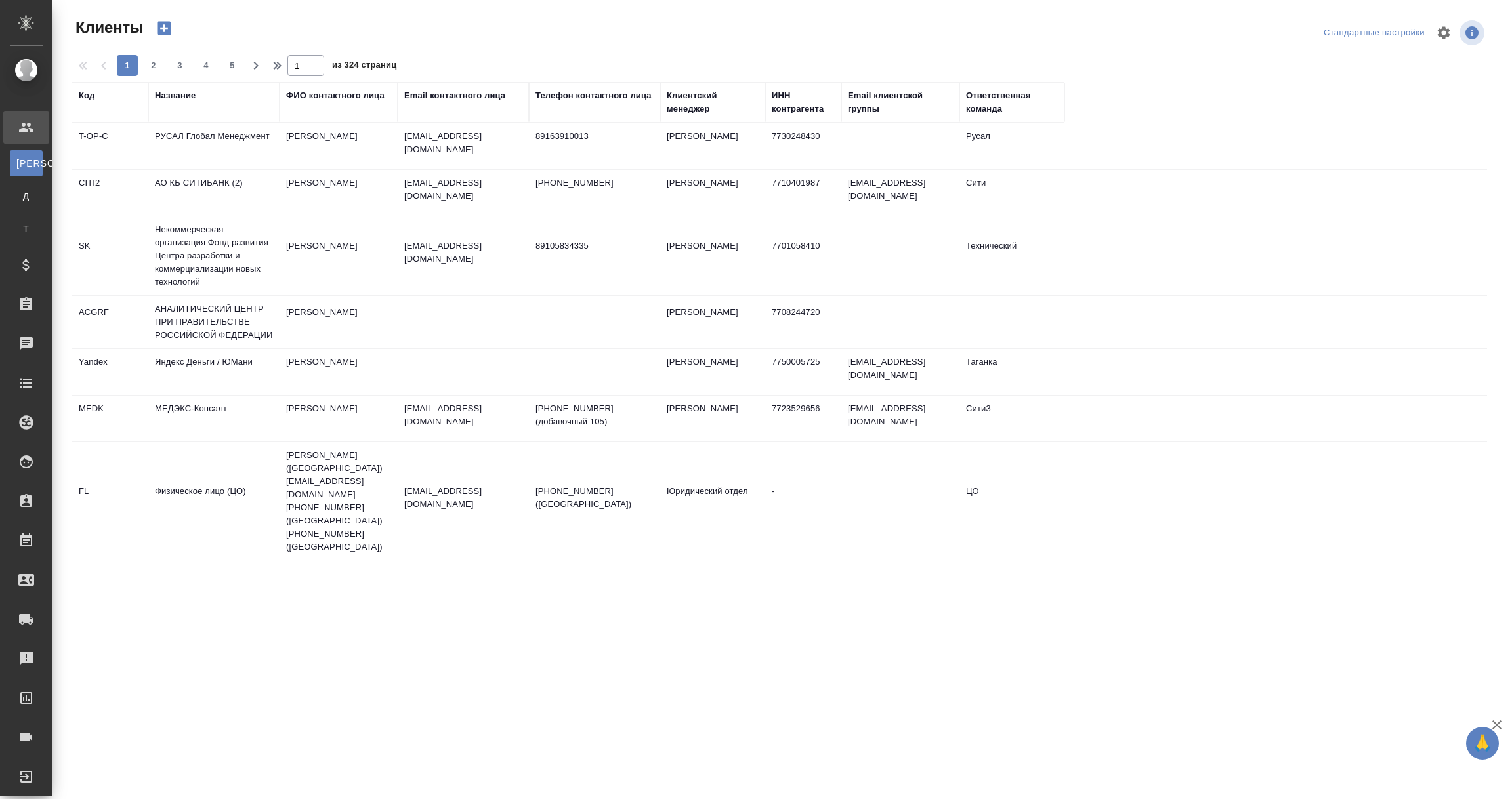
select select "RU"
